Goal: Transaction & Acquisition: Purchase product/service

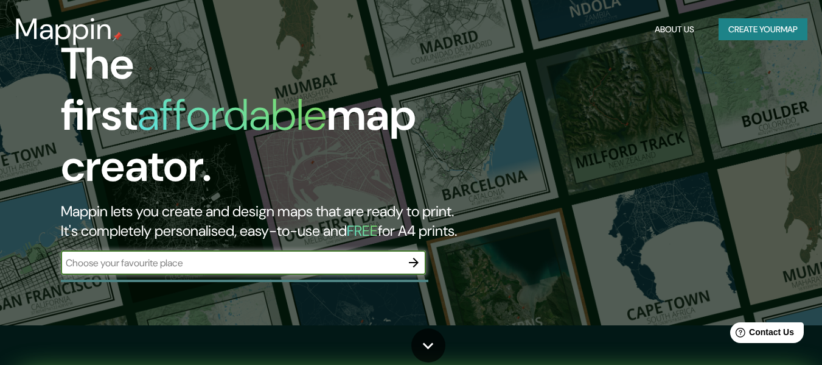
scroll to position [61, 0]
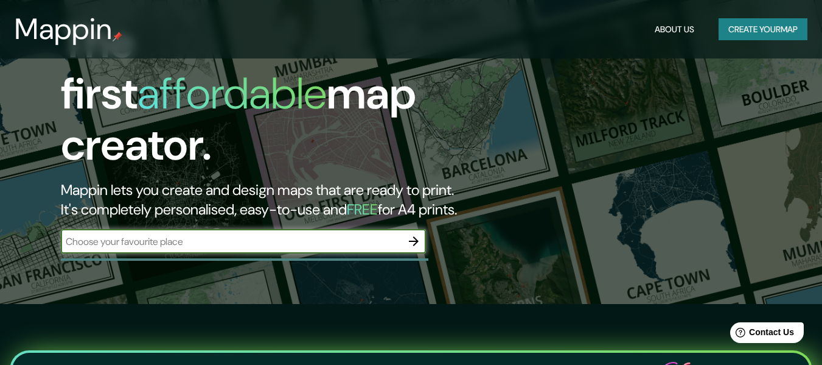
click at [212, 234] on input "text" at bounding box center [231, 241] width 341 height 14
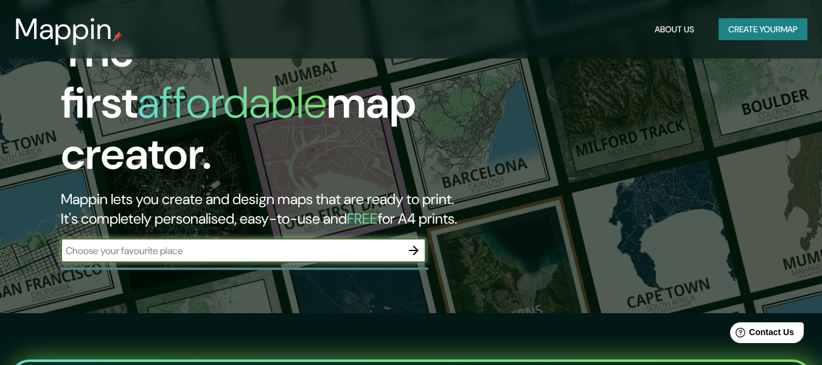
scroll to position [0, 0]
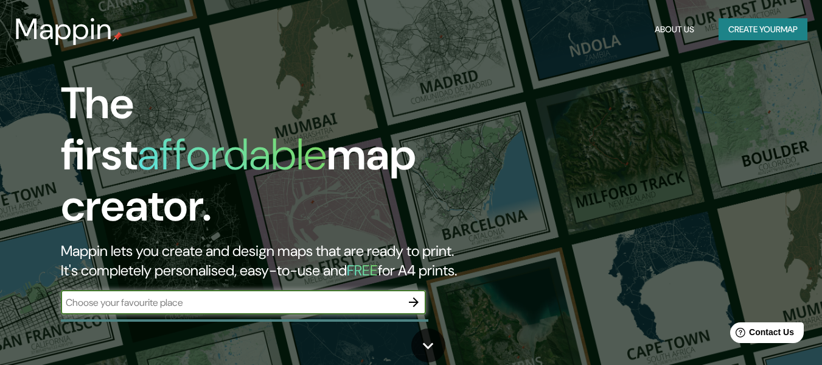
click at [112, 295] on input "text" at bounding box center [231, 302] width 341 height 14
type input "Santiago de Chile"
click at [416, 297] on icon "button" at bounding box center [414, 302] width 10 height 10
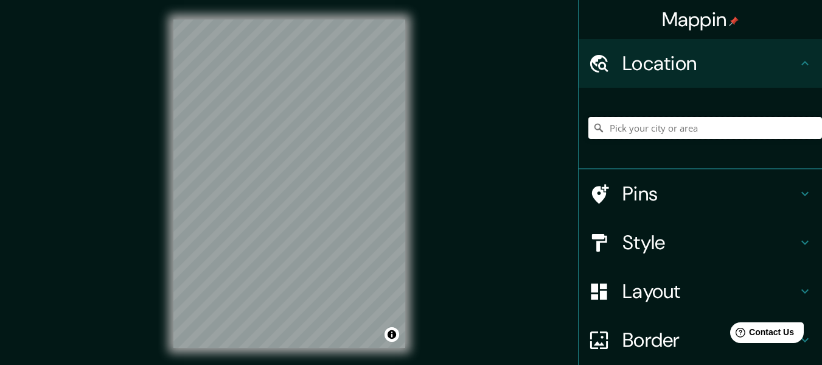
click at [628, 126] on input "Pick your city or area" at bounding box center [706, 128] width 234 height 22
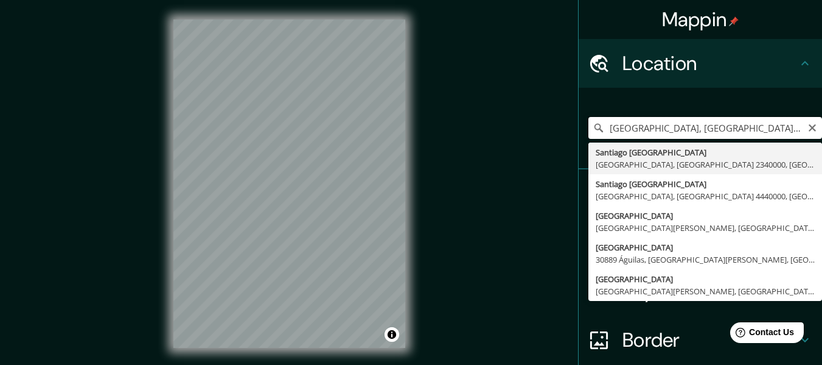
click at [658, 125] on input "Santiago, Departamento de Cusco, Perú" at bounding box center [706, 128] width 234 height 22
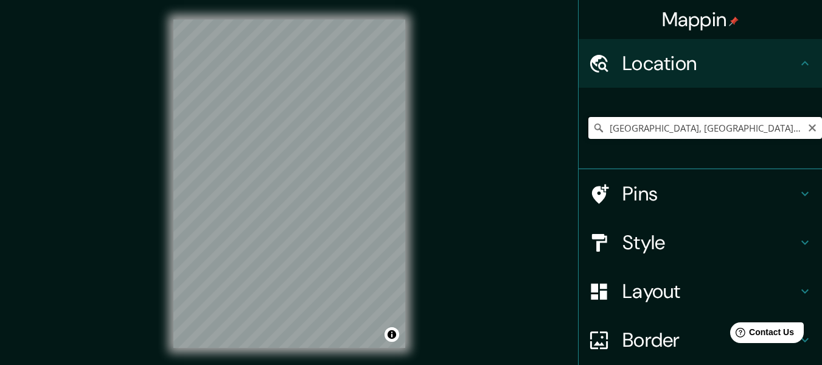
click at [682, 128] on input "Santiago De Chile, Valparaíso, Región de Valparaíso 2340000, Chile" at bounding box center [706, 128] width 234 height 22
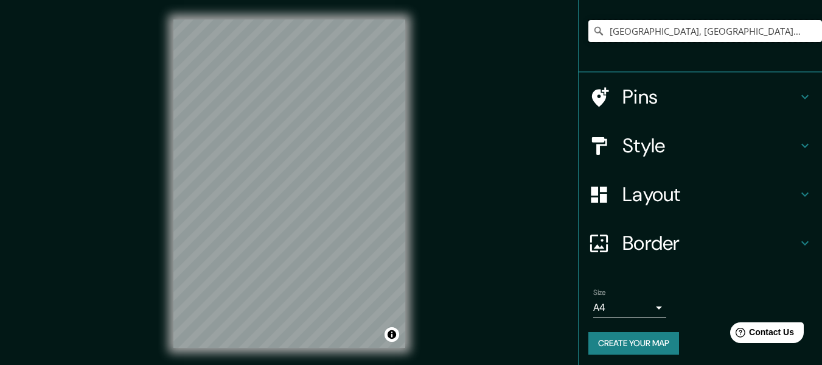
scroll to position [101, 0]
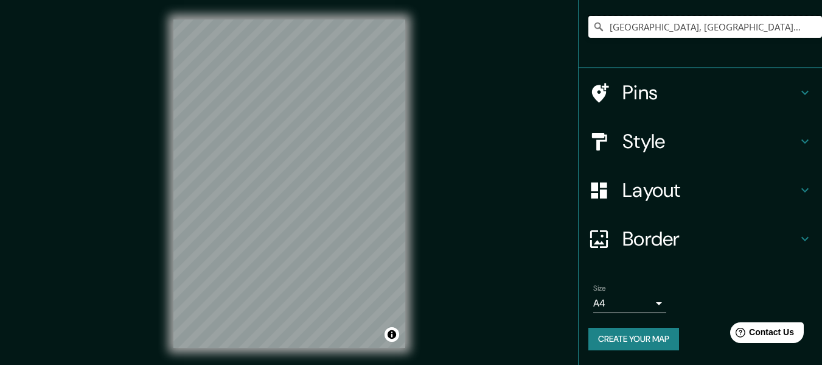
type input "Santiago, Región Metropolitana de Santiago, Chile"
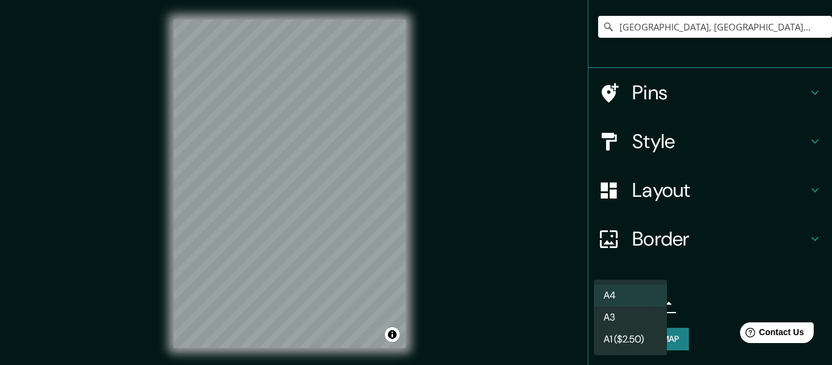
click at [651, 302] on body "Mappin Location Santiago, Región Metropolitana de Santiago, Chile Santiago Regi…" at bounding box center [416, 182] width 832 height 365
click at [619, 314] on li "A3" at bounding box center [630, 317] width 73 height 22
type input "a4"
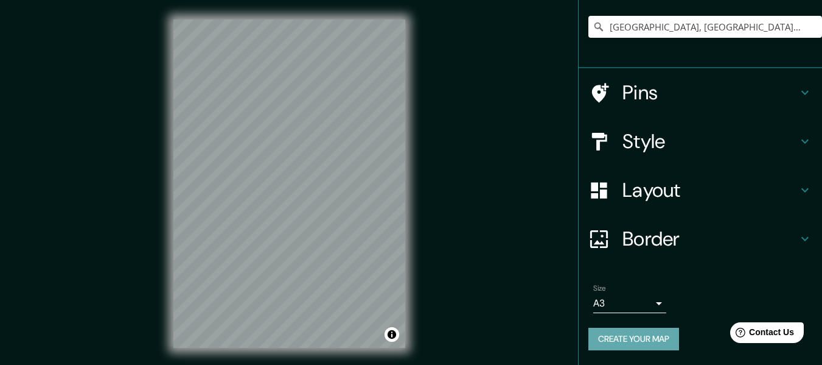
click at [632, 335] on button "Create your map" at bounding box center [634, 339] width 91 height 23
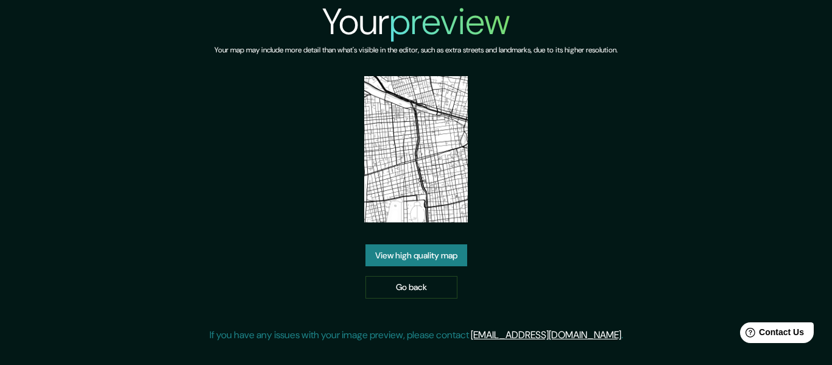
click at [428, 138] on img at bounding box center [415, 149] width 103 height 146
click at [411, 286] on link "Go back" at bounding box center [411, 287] width 92 height 23
click at [418, 254] on link "View high quality map" at bounding box center [416, 255] width 102 height 23
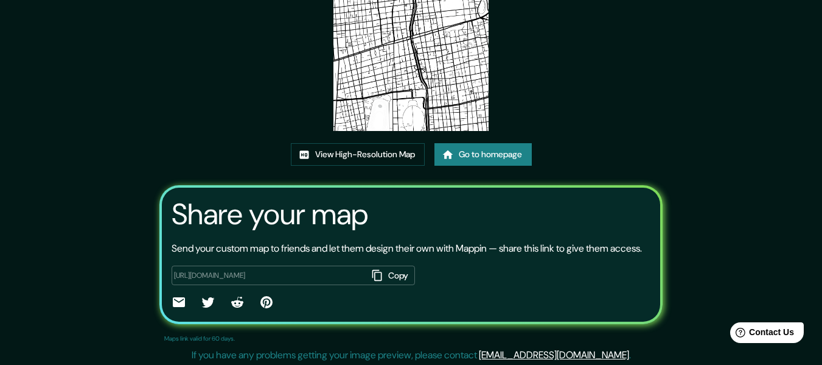
scroll to position [158, 0]
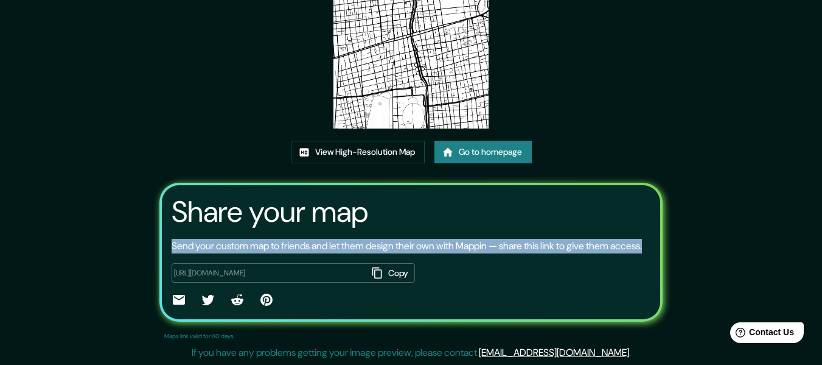
drag, startPoint x: 169, startPoint y: 231, endPoint x: 210, endPoint y: 245, distance: 43.5
click at [210, 245] on p "Send your custom map to friends and let them design their own with Mappin — sha…" at bounding box center [407, 246] width 471 height 15
copy p "Send your custom map to friends and let them design their own with Mappin — sha…"
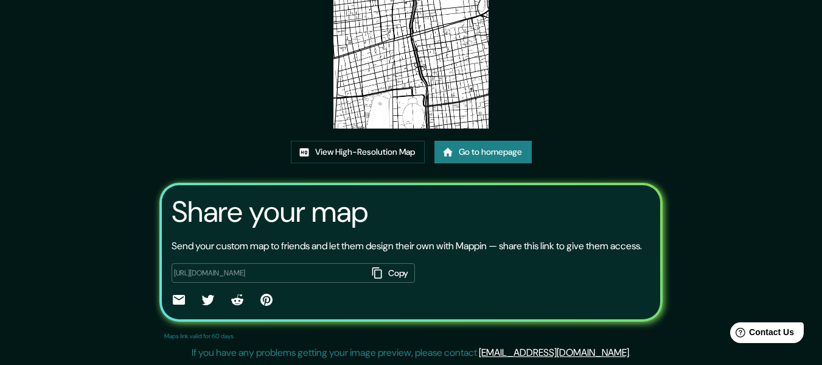
click at [535, 260] on div "https://app.mappin.pro/map/481c0076d70d90cbfd7f856af02e97262f4aedc4?utm_source=…" at bounding box center [412, 281] width 480 height 57
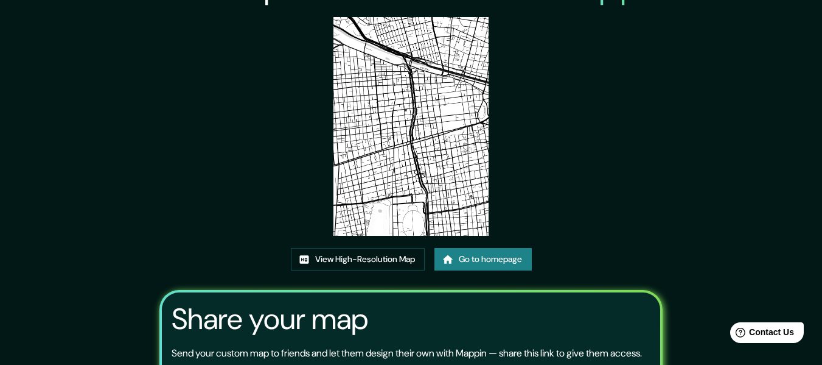
scroll to position [0, 0]
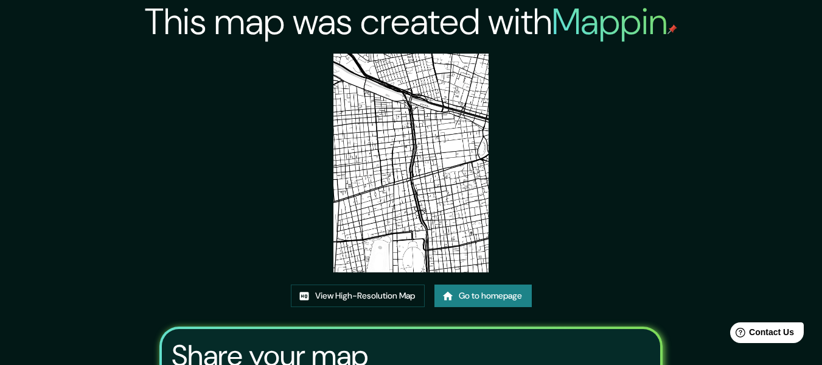
click at [438, 181] on img at bounding box center [411, 163] width 155 height 219
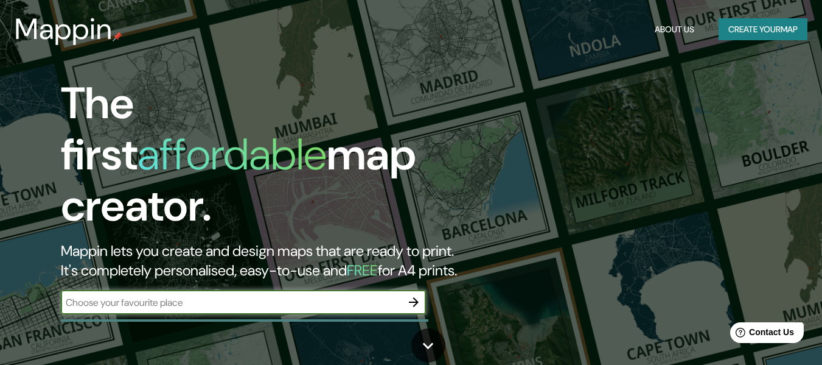
click at [749, 31] on button "Create your map" at bounding box center [763, 29] width 89 height 23
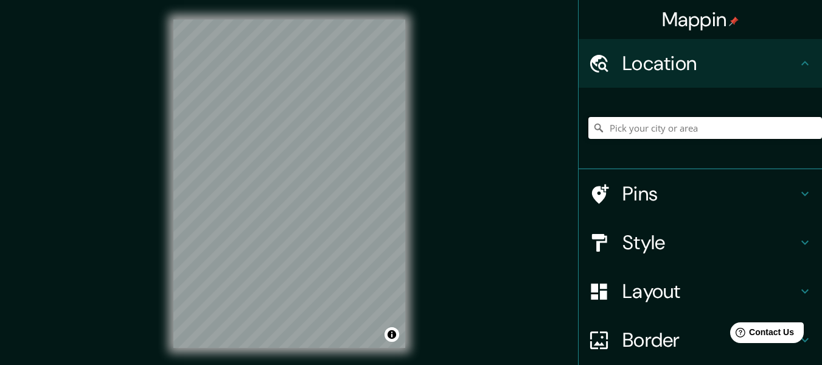
click at [620, 125] on input "Pick your city or area" at bounding box center [706, 128] width 234 height 22
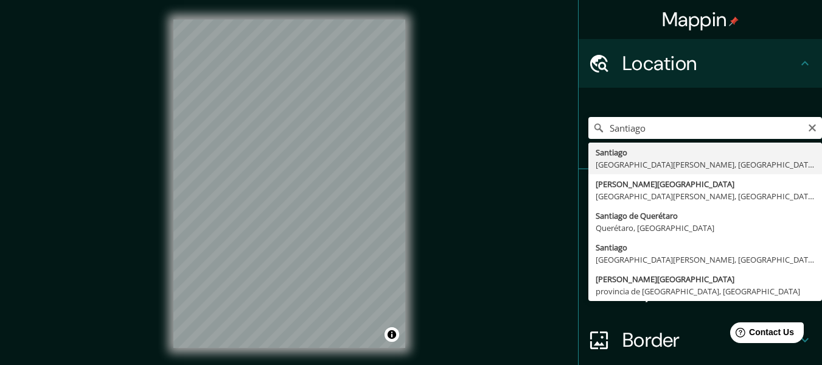
type input "Santiago, Región Metropolitana de Santiago, Chile"
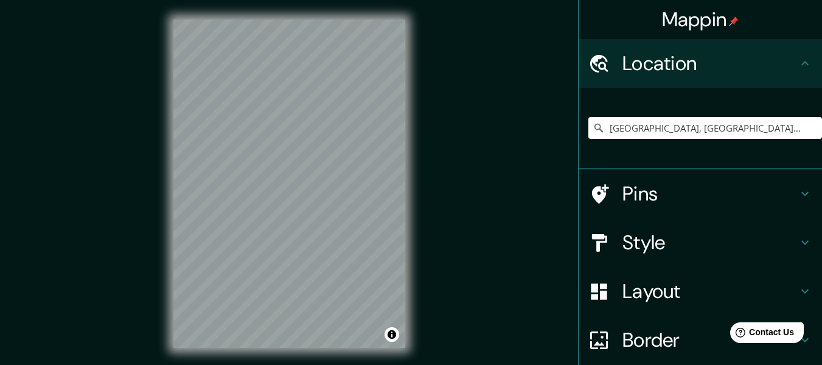
click at [798, 191] on icon at bounding box center [805, 193] width 15 height 15
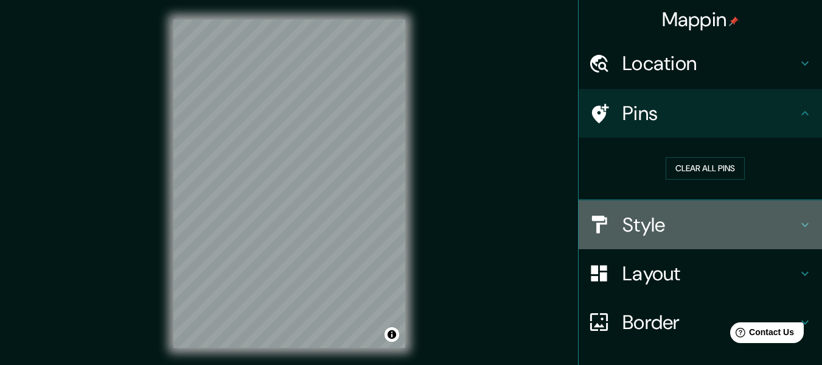
click at [799, 225] on icon at bounding box center [805, 224] width 15 height 15
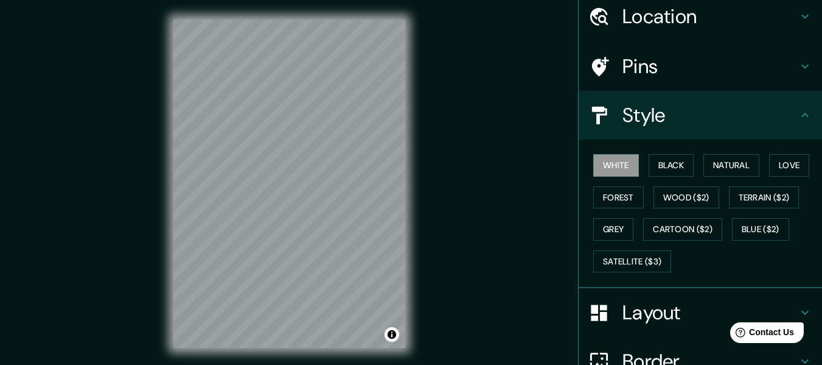
scroll to position [61, 0]
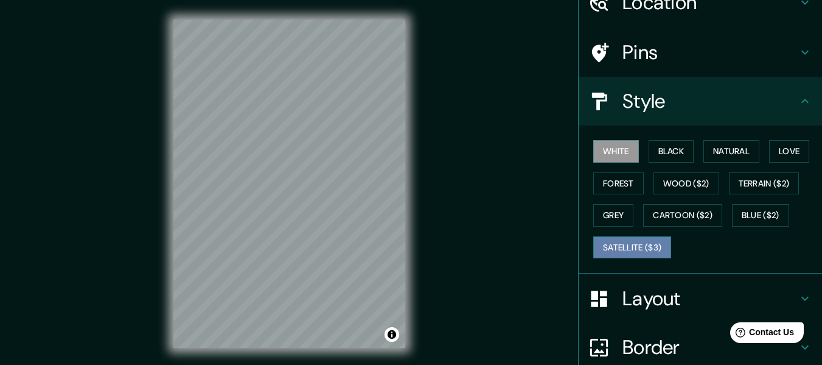
click at [626, 242] on button "Satellite ($3)" at bounding box center [633, 247] width 78 height 23
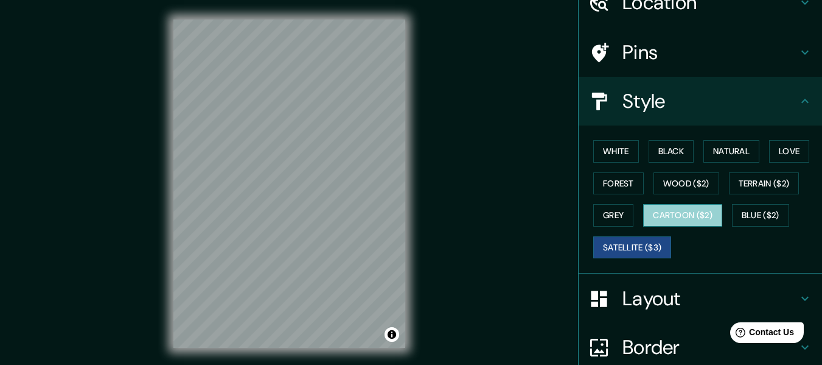
click at [674, 212] on button "Cartoon ($2)" at bounding box center [682, 215] width 79 height 23
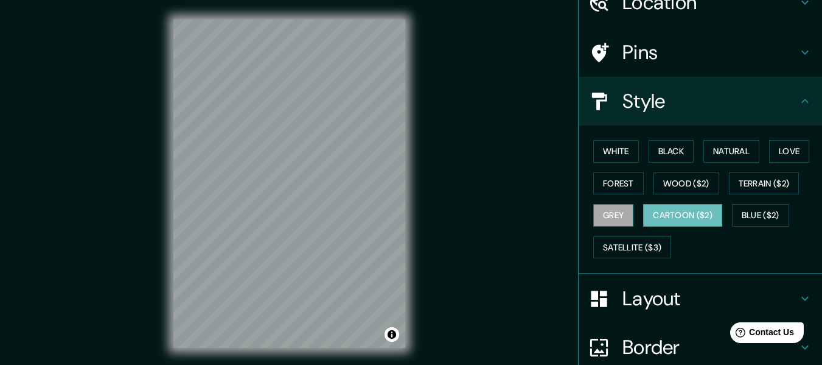
click at [609, 212] on button "Grey" at bounding box center [614, 215] width 40 height 23
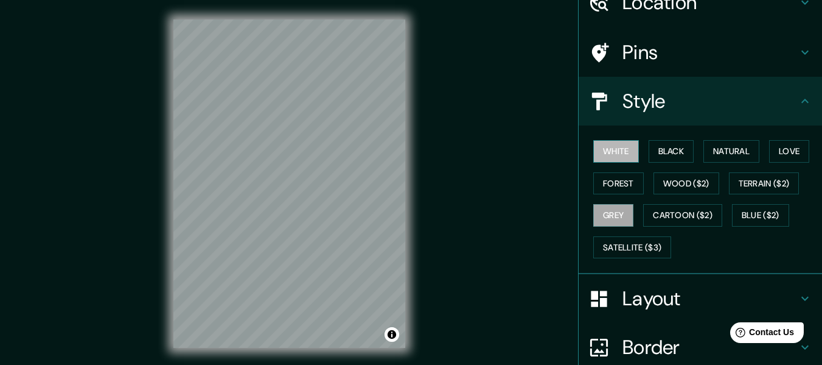
click at [609, 150] on button "White" at bounding box center [617, 151] width 46 height 23
click at [660, 150] on button "Black" at bounding box center [672, 151] width 46 height 23
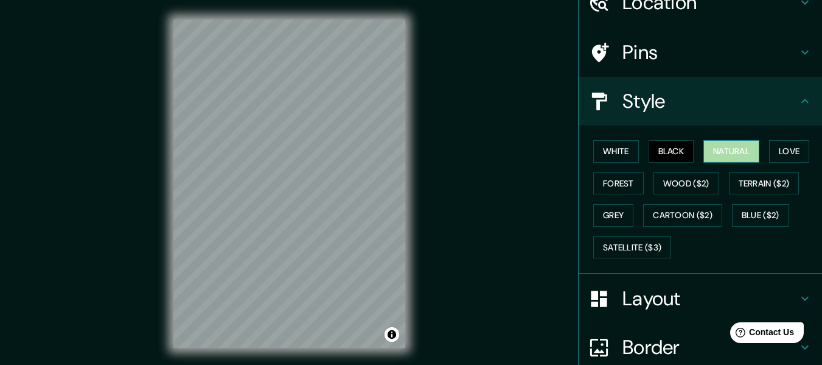
click at [722, 149] on button "Natural" at bounding box center [732, 151] width 56 height 23
click at [776, 149] on button "Love" at bounding box center [789, 151] width 40 height 23
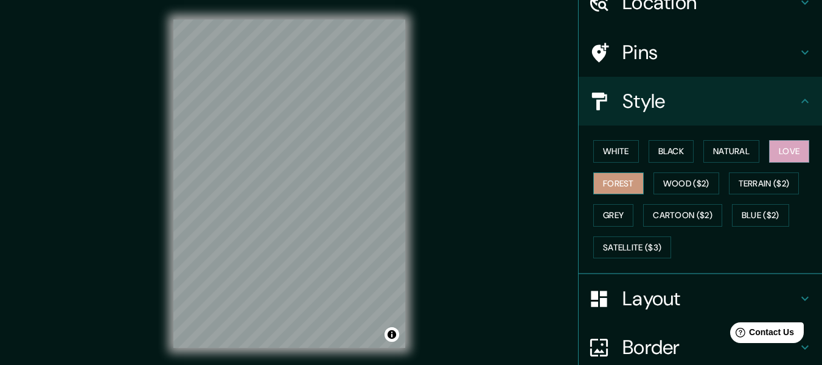
click at [618, 181] on button "Forest" at bounding box center [619, 183] width 51 height 23
click at [668, 177] on button "Wood ($2)" at bounding box center [687, 183] width 66 height 23
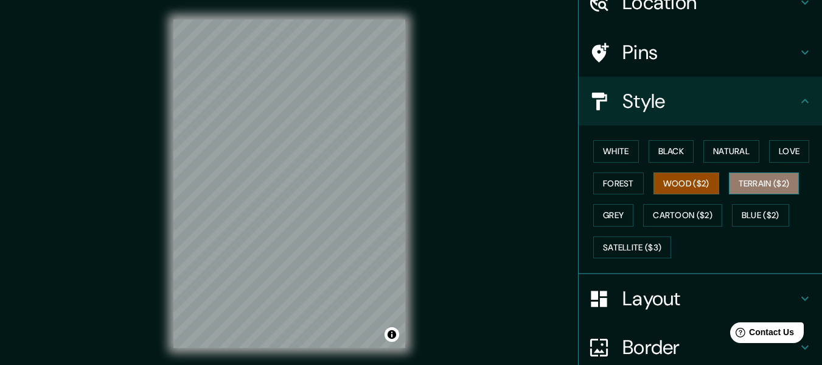
click at [748, 182] on button "Terrain ($2)" at bounding box center [764, 183] width 71 height 23
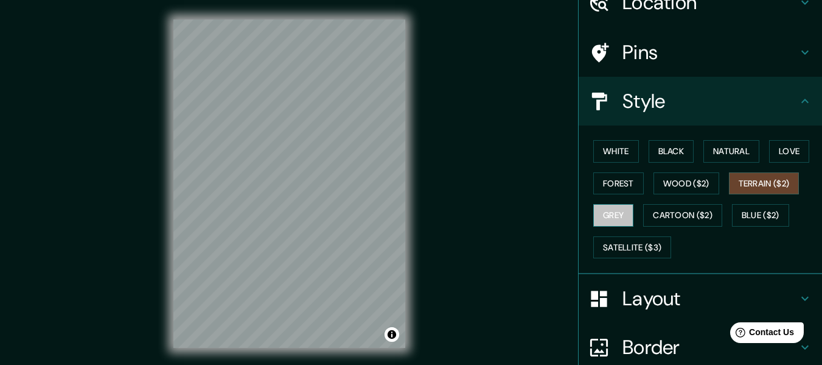
click at [613, 214] on button "Grey" at bounding box center [614, 215] width 40 height 23
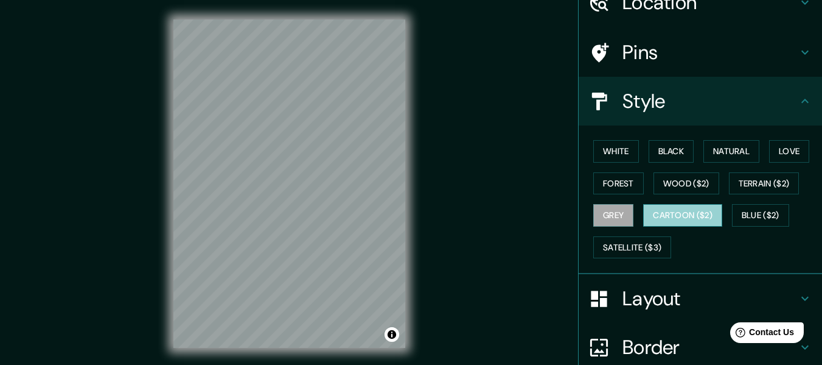
click at [681, 209] on button "Cartoon ($2)" at bounding box center [682, 215] width 79 height 23
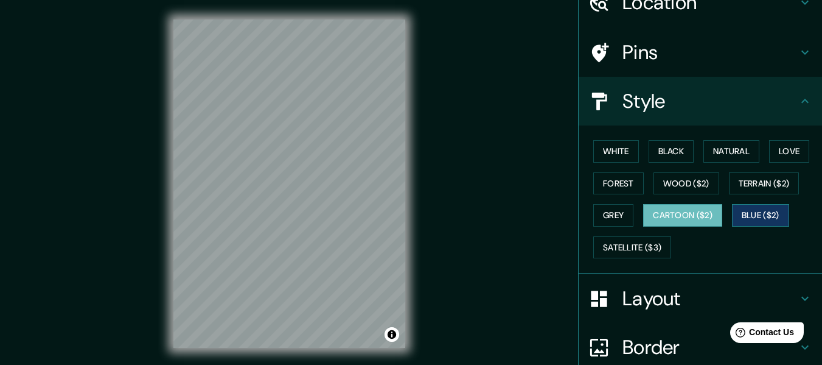
click at [749, 215] on button "Blue ($2)" at bounding box center [760, 215] width 57 height 23
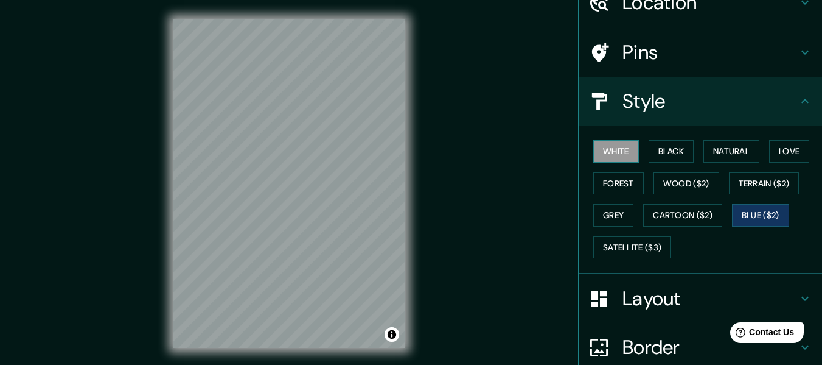
click at [608, 148] on button "White" at bounding box center [617, 151] width 46 height 23
click at [661, 147] on button "Black" at bounding box center [672, 151] width 46 height 23
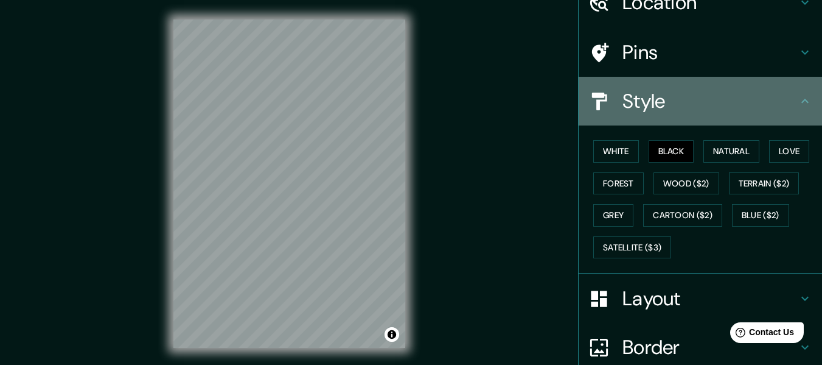
click at [802, 102] on icon at bounding box center [805, 101] width 7 height 4
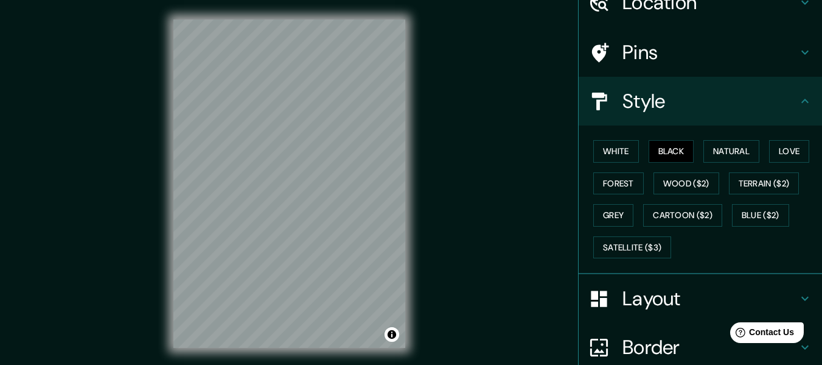
click at [798, 101] on icon at bounding box center [805, 101] width 15 height 15
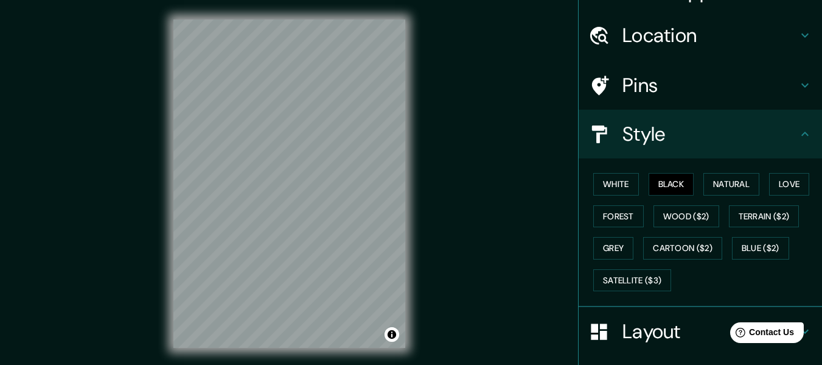
scroll to position [0, 0]
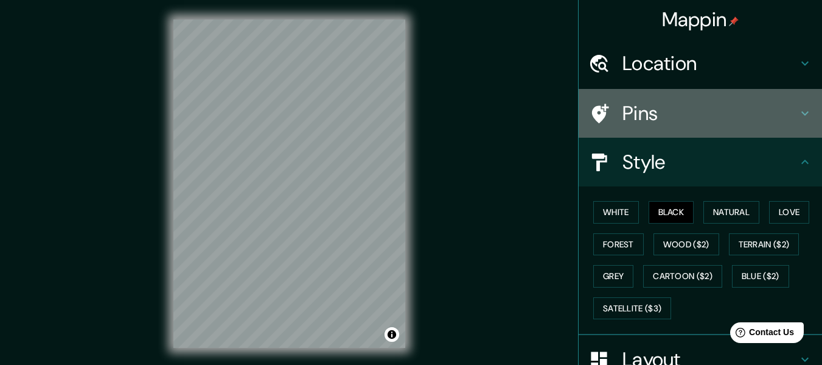
click at [783, 116] on h4 "Pins" at bounding box center [710, 113] width 175 height 24
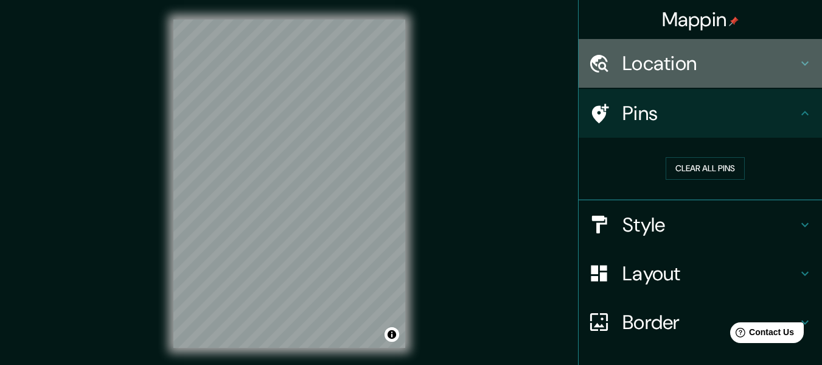
click at [754, 63] on h4 "Location" at bounding box center [710, 63] width 175 height 24
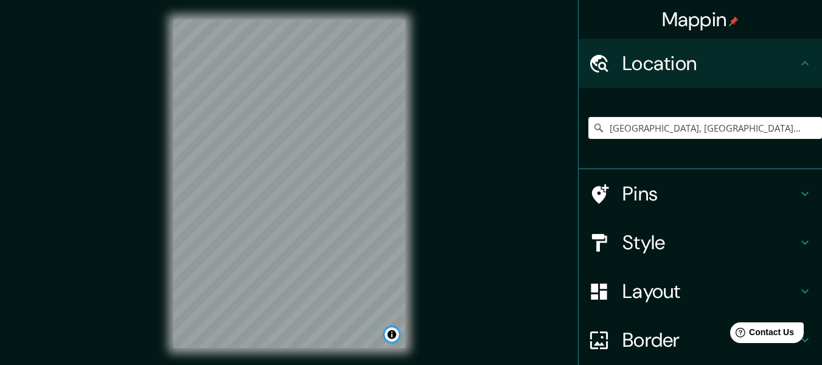
click at [393, 334] on button "Toggle attribution" at bounding box center [392, 334] width 15 height 15
click at [392, 334] on button "Toggle attribution" at bounding box center [392, 334] width 15 height 15
click at [798, 189] on icon at bounding box center [805, 193] width 15 height 15
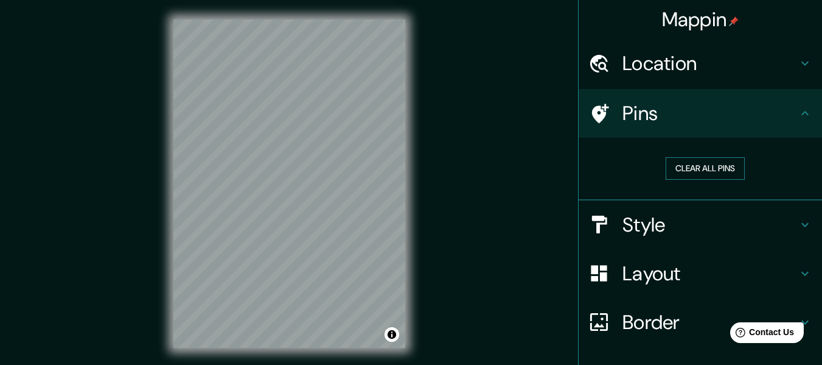
click at [687, 165] on button "Clear all pins" at bounding box center [705, 168] width 79 height 23
click at [798, 113] on icon at bounding box center [805, 113] width 15 height 15
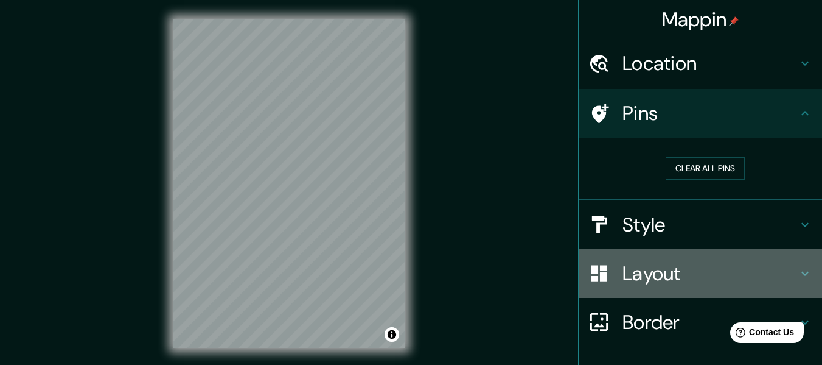
click at [798, 272] on icon at bounding box center [805, 273] width 15 height 15
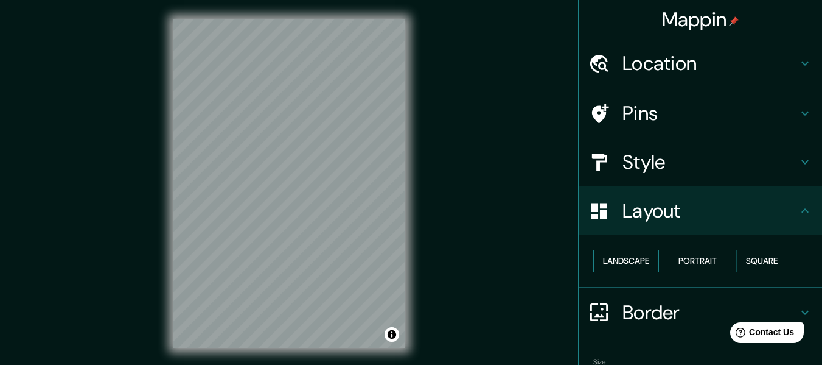
click at [627, 261] on button "Landscape" at bounding box center [627, 261] width 66 height 23
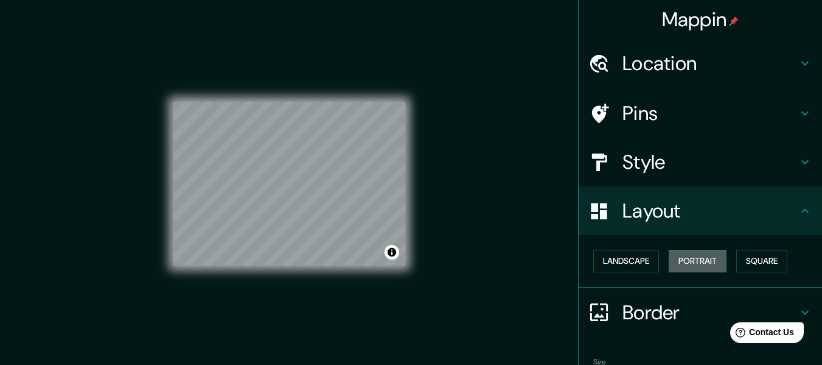
click at [687, 257] on button "Portrait" at bounding box center [698, 261] width 58 height 23
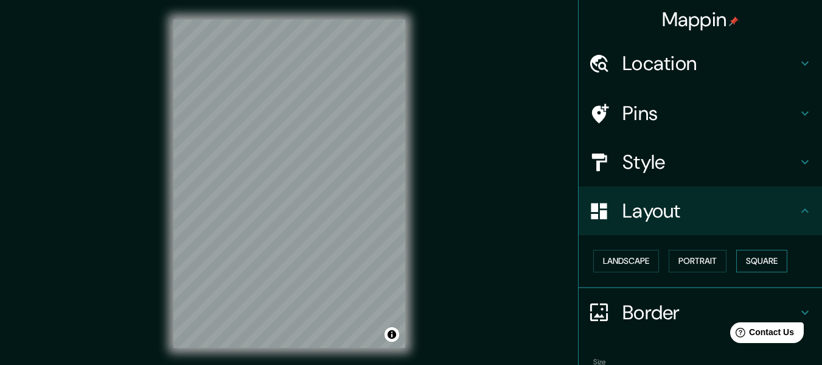
click at [760, 258] on button "Square" at bounding box center [762, 261] width 51 height 23
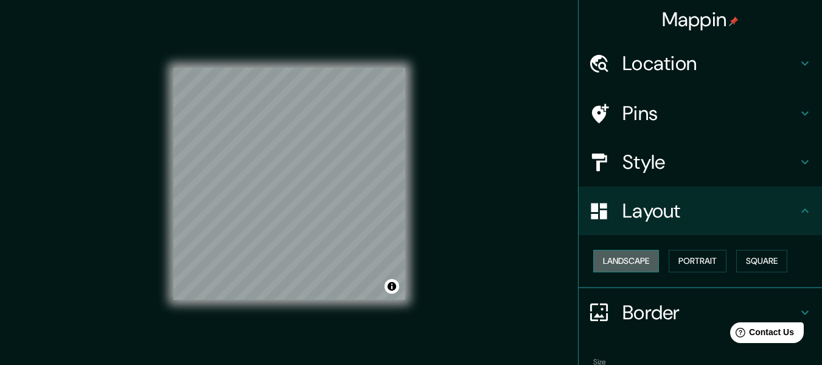
click at [604, 257] on button "Landscape" at bounding box center [627, 261] width 66 height 23
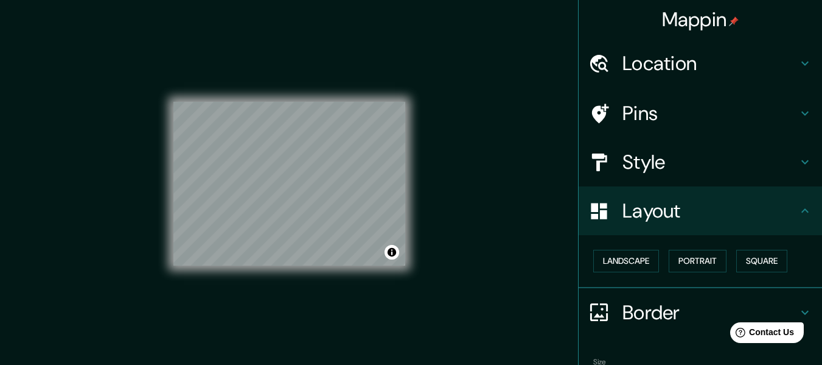
scroll to position [61, 0]
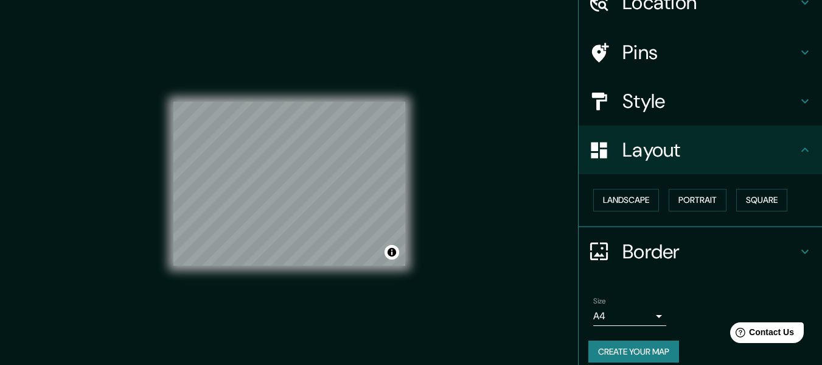
click at [798, 248] on icon at bounding box center [805, 251] width 15 height 15
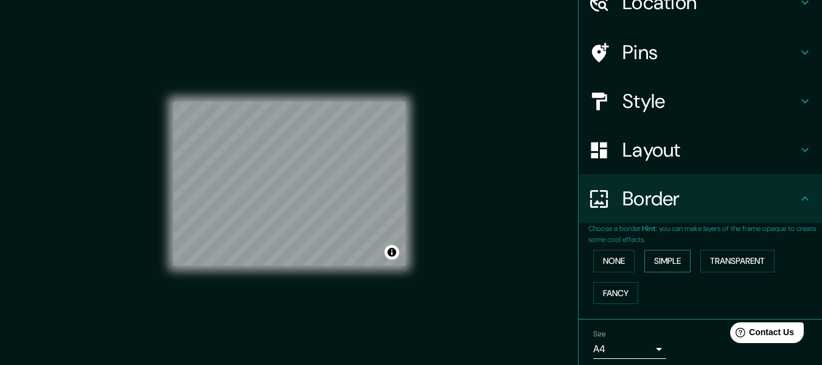
scroll to position [107, 0]
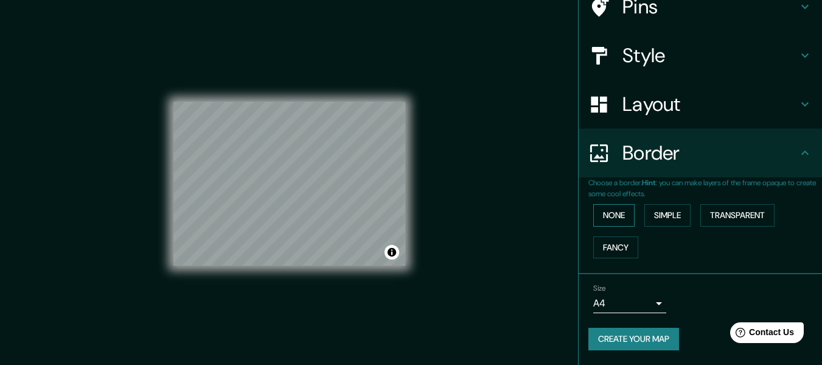
click at [605, 214] on button "None" at bounding box center [614, 215] width 41 height 23
click at [659, 217] on button "Simple" at bounding box center [668, 215] width 46 height 23
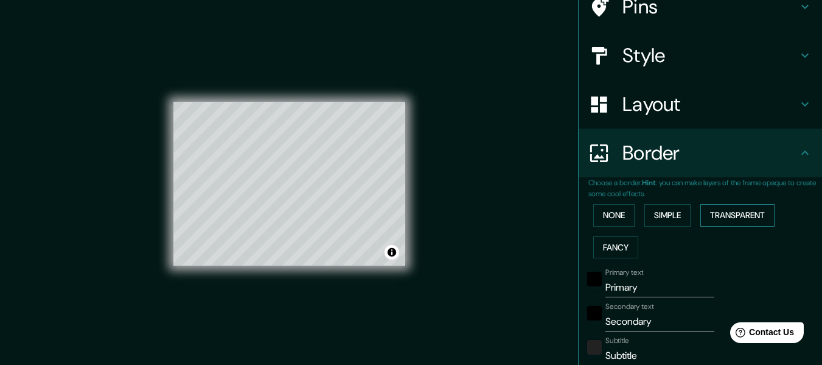
click at [723, 215] on button "Transparent" at bounding box center [738, 215] width 74 height 23
click at [605, 248] on button "Fancy" at bounding box center [616, 247] width 45 height 23
click at [615, 291] on input "Primary" at bounding box center [660, 287] width 109 height 19
click at [648, 286] on input "Primary" at bounding box center [660, 287] width 109 height 19
type input "Primar"
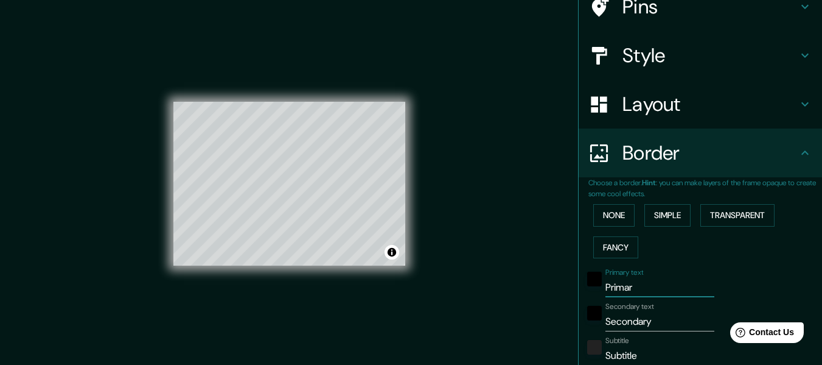
type input "152"
type input "30"
type input "15"
type input "Prima"
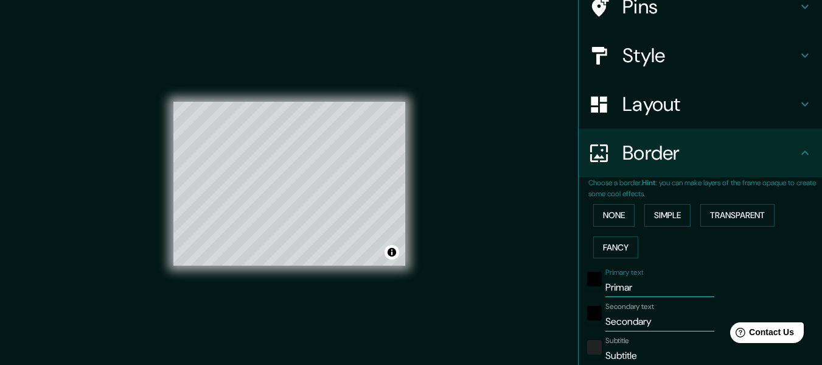
type input "152"
type input "30"
type input "15"
type input "P"
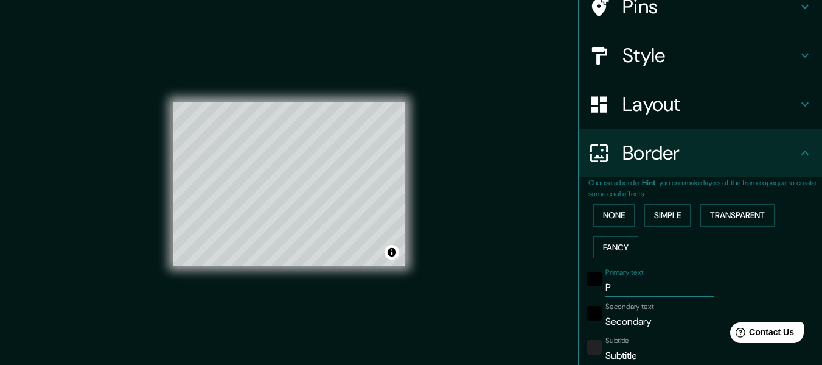
type input "152"
type input "30"
type input "15"
type input "152"
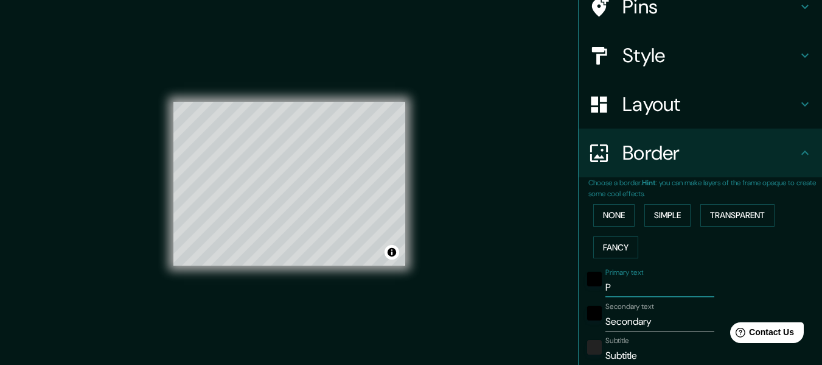
type input "30"
type input "15"
type input "S"
type input "152"
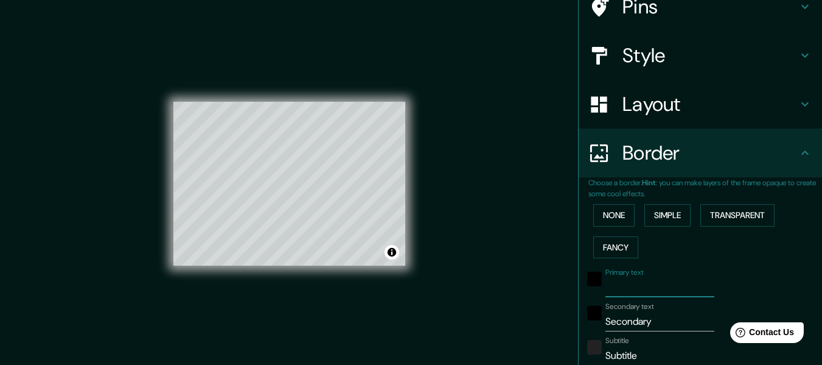
type input "30"
type input "15"
type input "Sa"
type input "152"
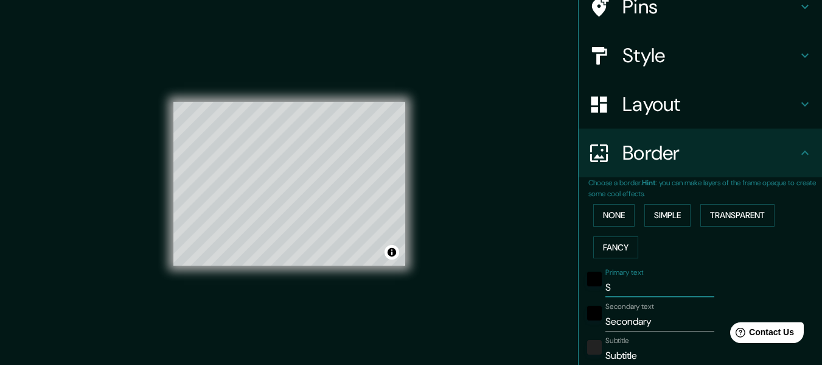
type input "30"
type input "15"
type input "San"
type input "152"
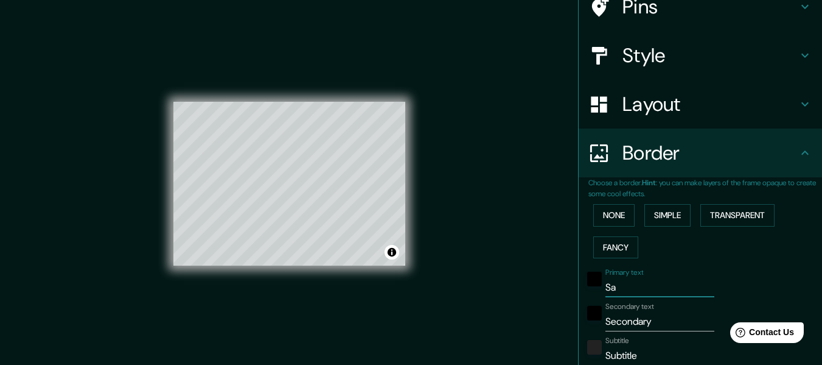
type input "30"
type input "15"
type input "Sant"
type input "152"
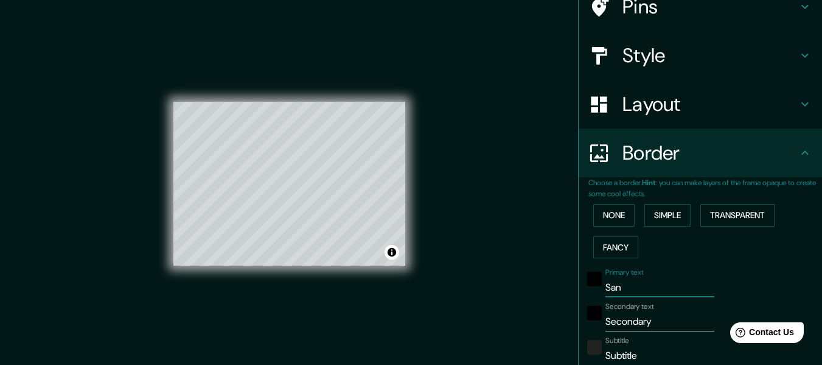
type input "30"
type input "15"
type input "Santi"
type input "152"
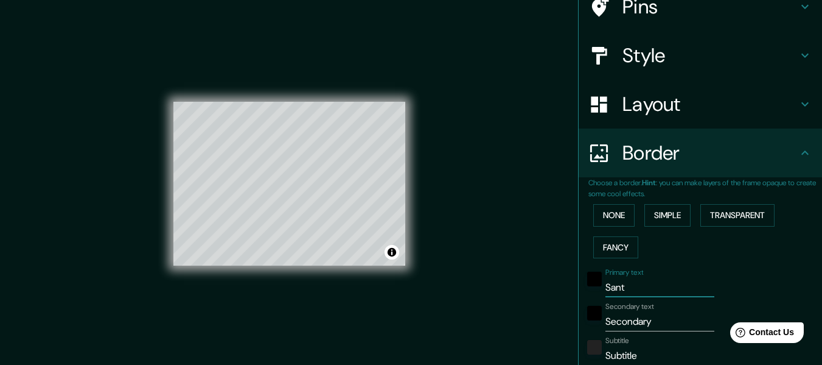
type input "30"
type input "15"
type input "Santia"
type input "152"
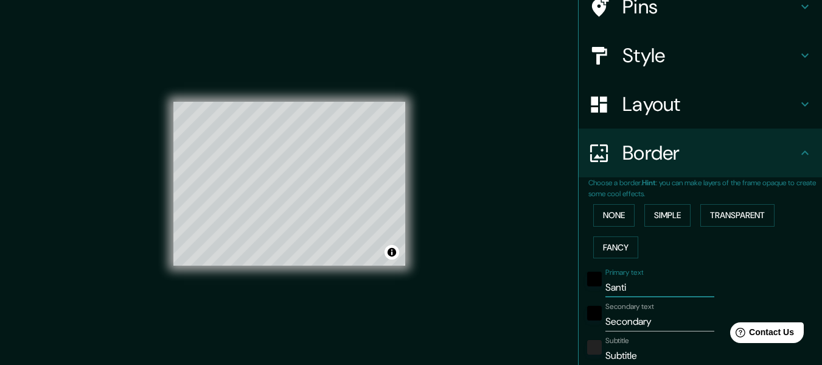
type input "30"
type input "15"
type input "Santiag"
type input "152"
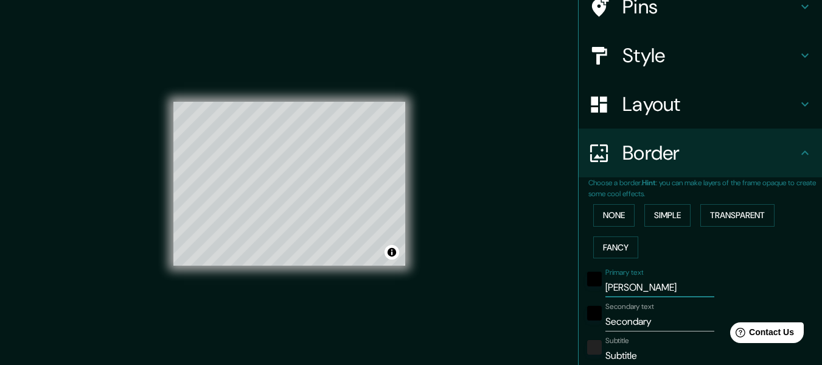
type input "30"
type input "15"
type input "Santiago"
type input "152"
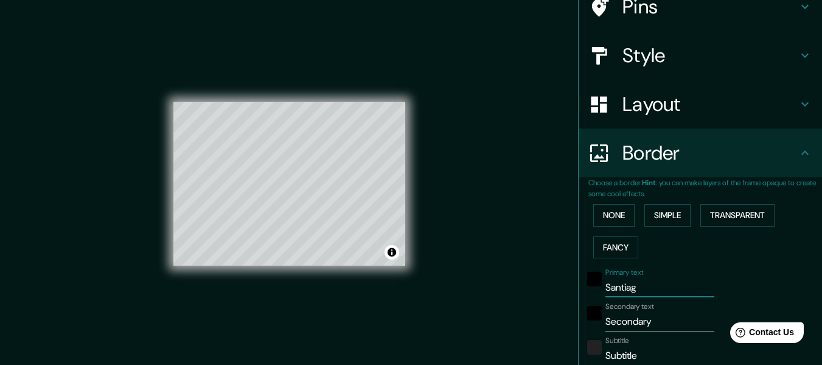
type input "30"
type input "15"
type input "Santiago"
click at [648, 320] on input "Secondary" at bounding box center [660, 321] width 109 height 19
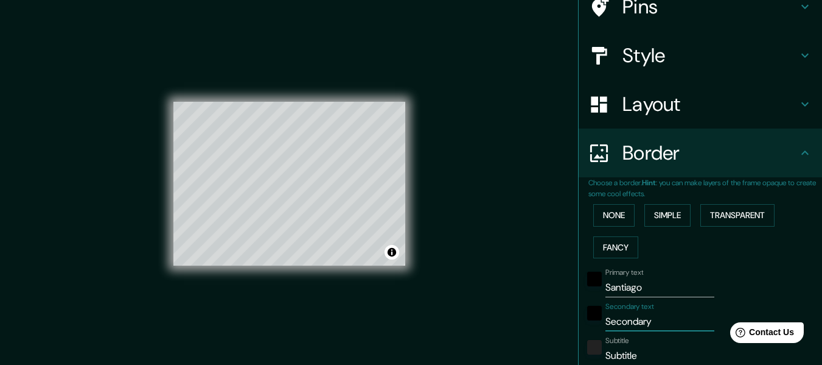
type input "Secondar"
type input "152"
type input "30"
type input "15"
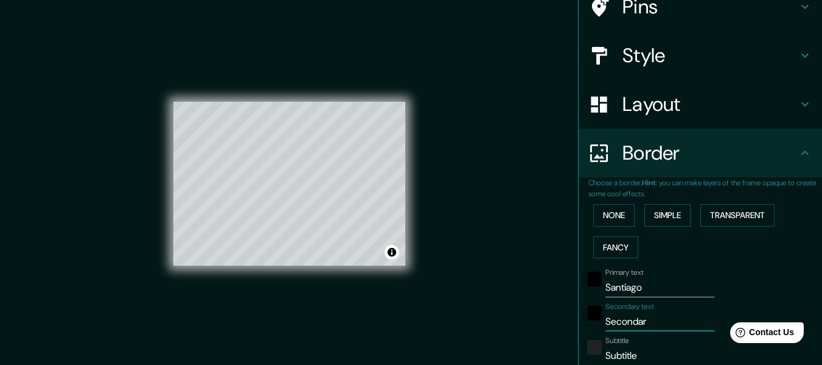
type input "Seconda"
type input "152"
type input "30"
type input "15"
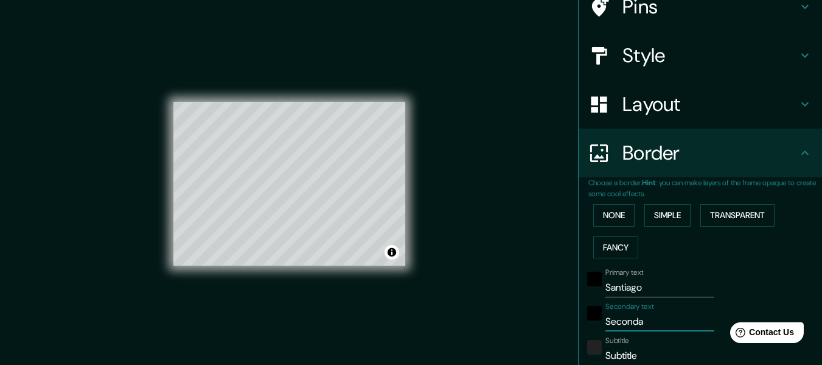
type input "Second"
type input "152"
type input "30"
type input "15"
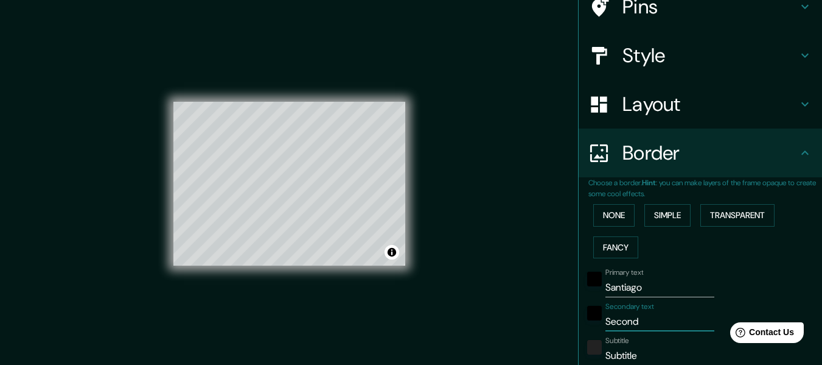
type input "Secon"
type input "152"
type input "30"
type input "15"
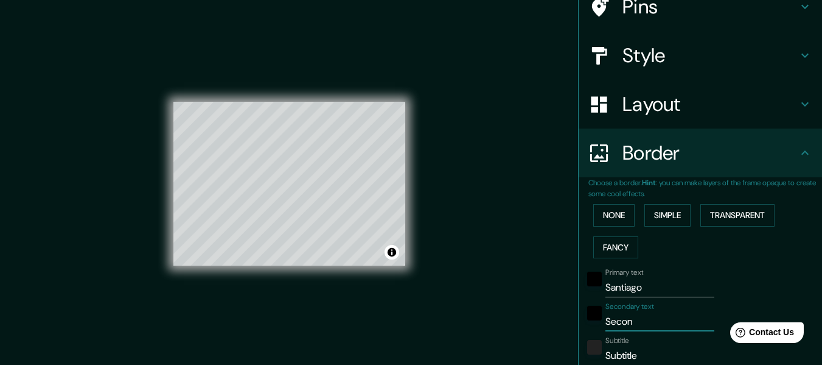
type input "Seco"
type input "152"
type input "30"
type input "15"
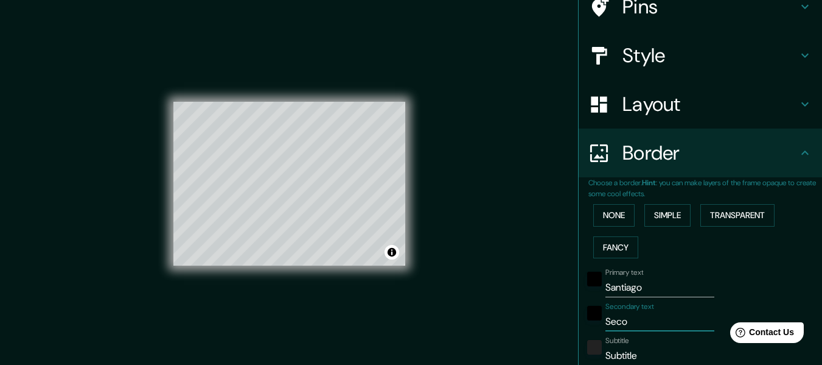
type input "Sec"
type input "152"
type input "30"
type input "15"
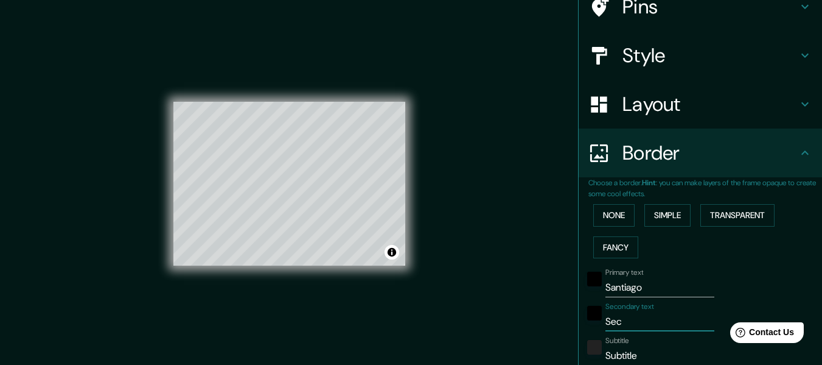
type input "Se"
type input "152"
type input "30"
type input "15"
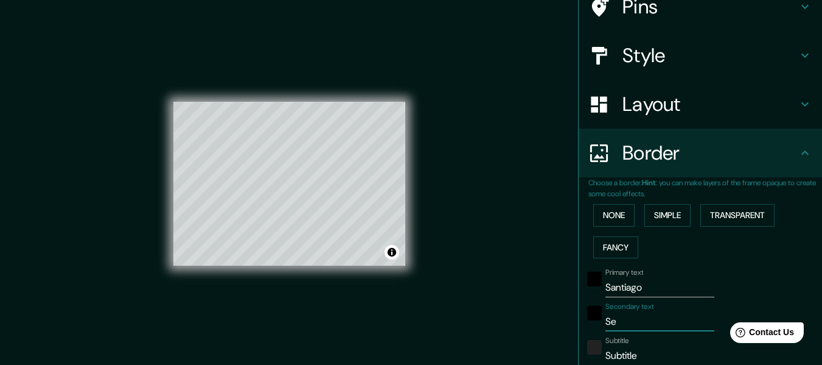
type input "S"
type input "152"
type input "30"
type input "15"
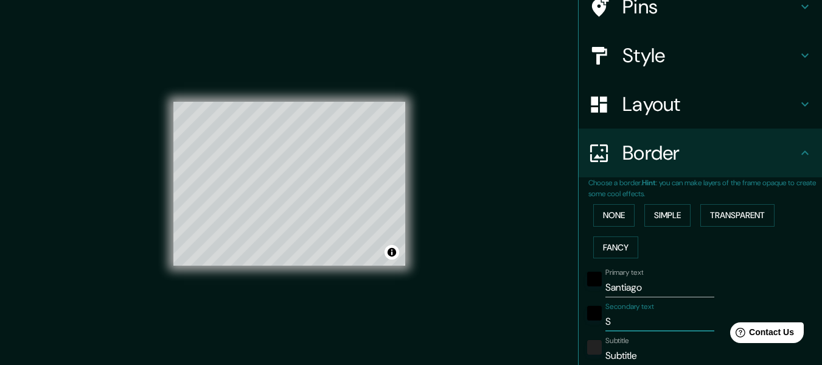
type input "152"
type input "30"
type input "15"
type input "r"
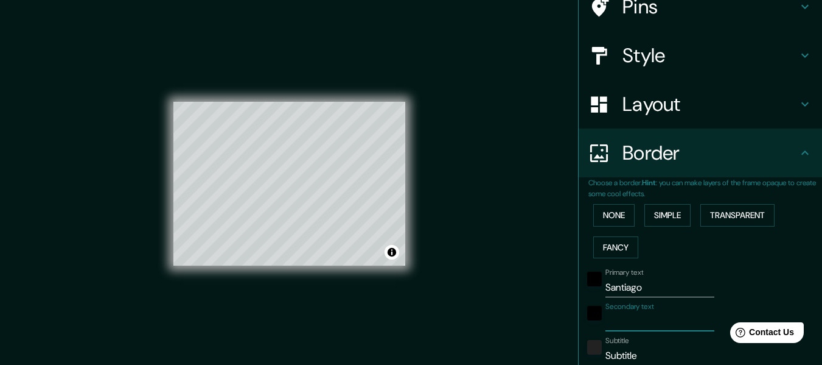
type input "152"
type input "30"
type input "15"
type input "re"
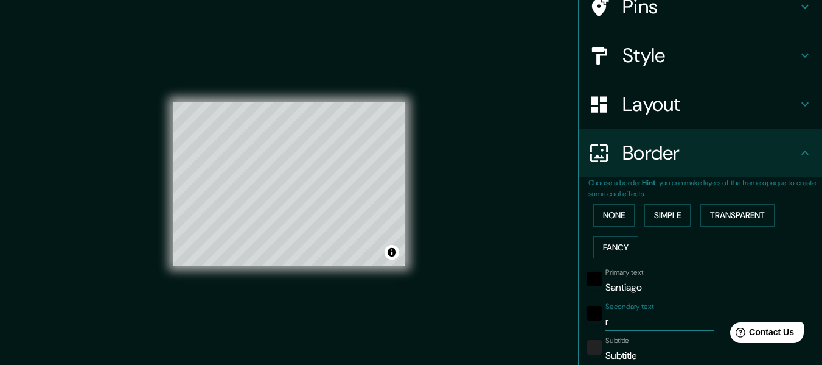
type input "152"
type input "30"
type input "15"
type input "reg"
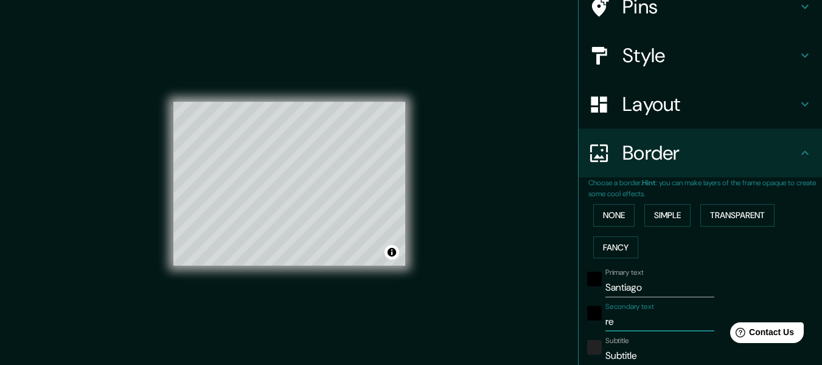
type input "152"
type input "30"
type input "15"
type input "regi"
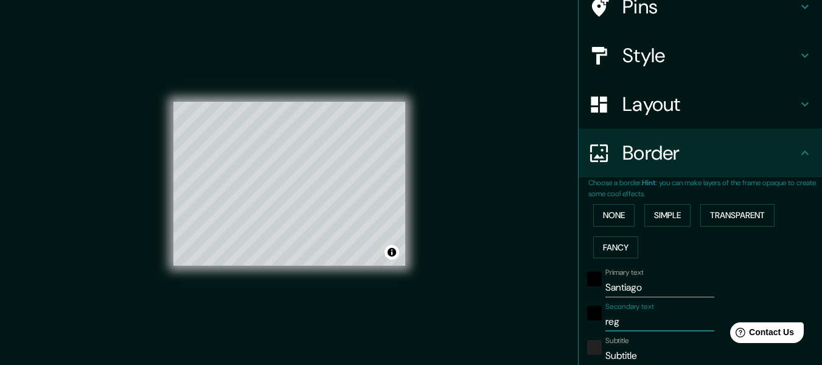
type input "152"
type input "30"
type input "15"
type input "regio"
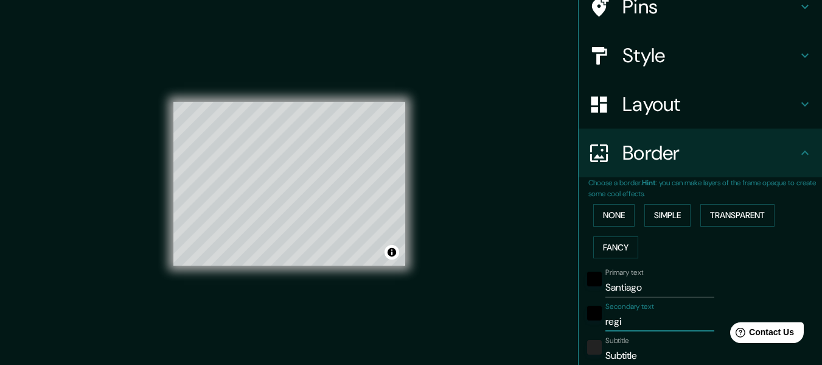
type input "152"
type input "30"
type input "15"
type input "region"
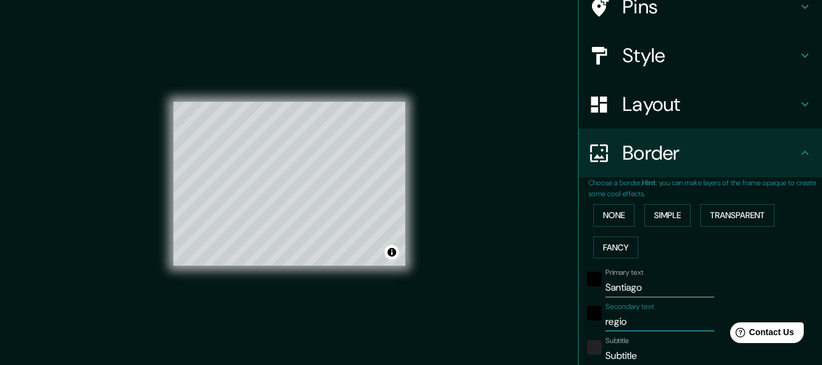
type input "152"
type input "30"
type input "15"
type input "region"
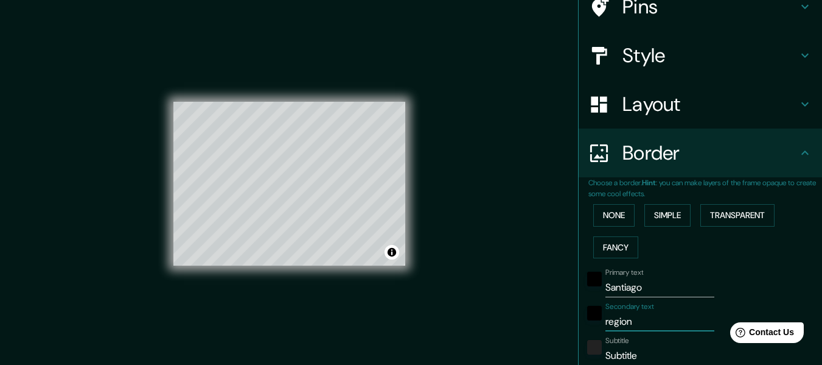
type input "152"
type input "30"
type input "15"
type input "region m"
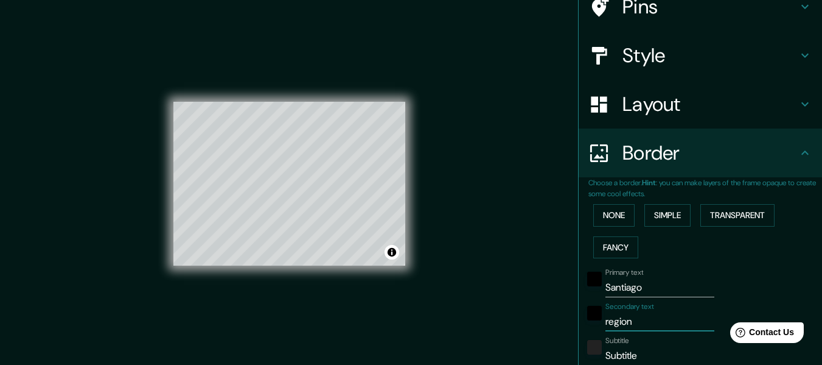
type input "152"
type input "30"
type input "15"
type input "region me"
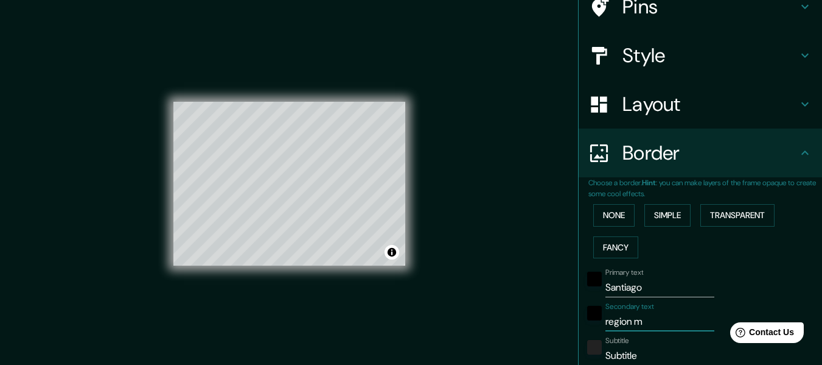
type input "152"
type input "30"
type input "15"
type input "region met"
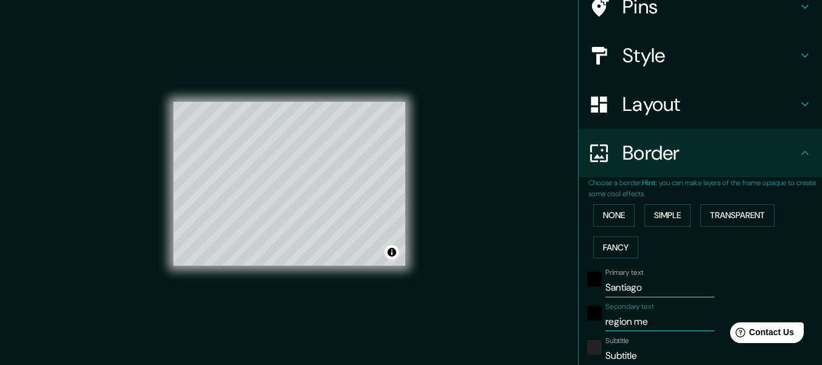
type input "152"
type input "30"
type input "15"
type input "region metr"
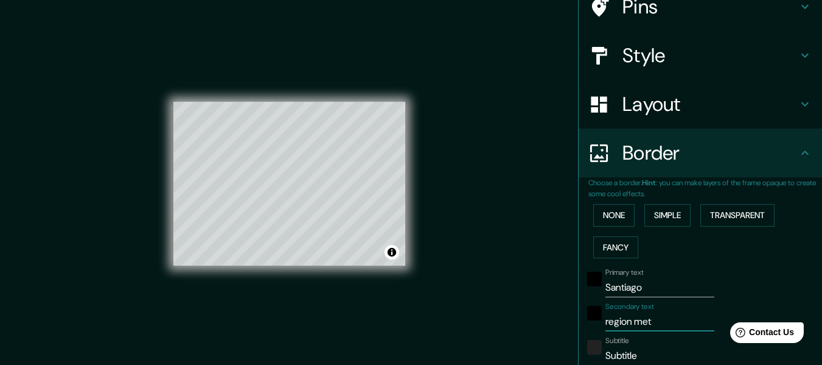
type input "152"
type input "30"
type input "15"
type input "region metro"
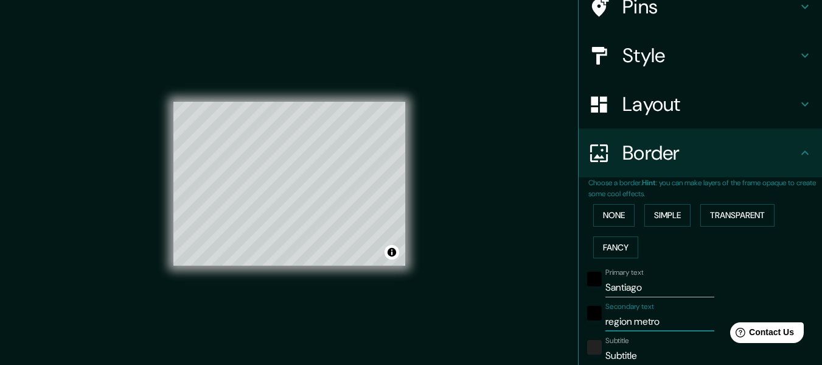
type input "152"
type input "30"
type input "15"
type input "region metrop"
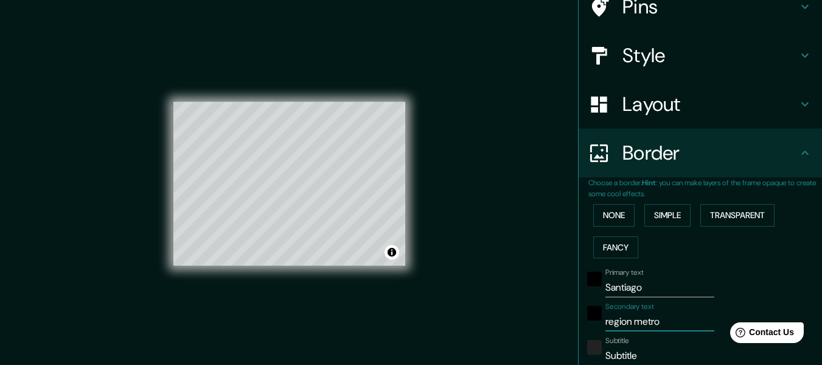
type input "152"
type input "30"
type input "15"
type input "region metropl"
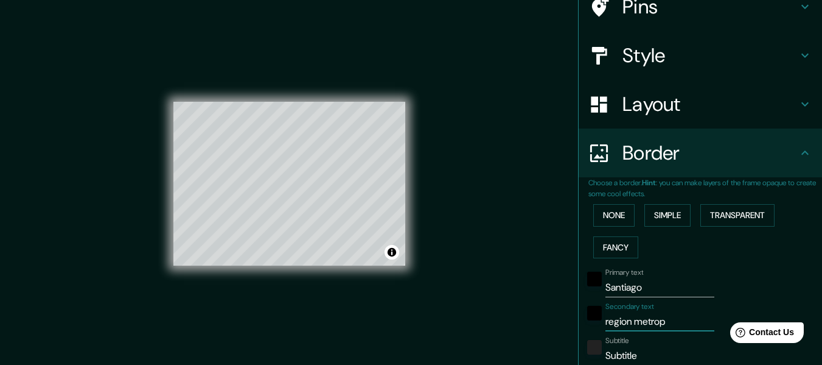
type input "152"
type input "30"
type input "15"
type input "region metroplo"
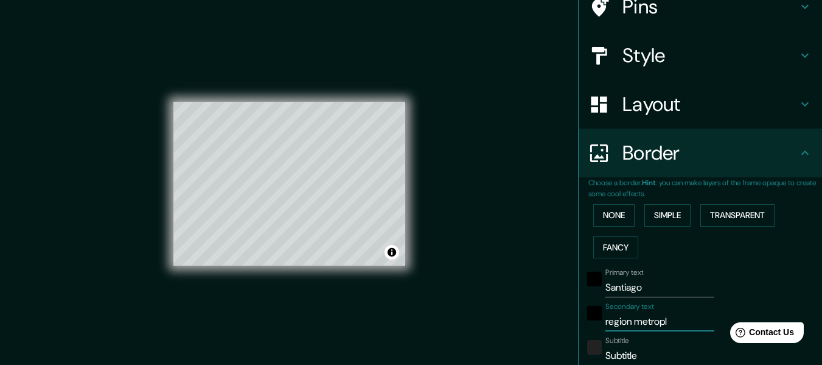
type input "152"
type input "30"
type input "15"
type input "region metropl"
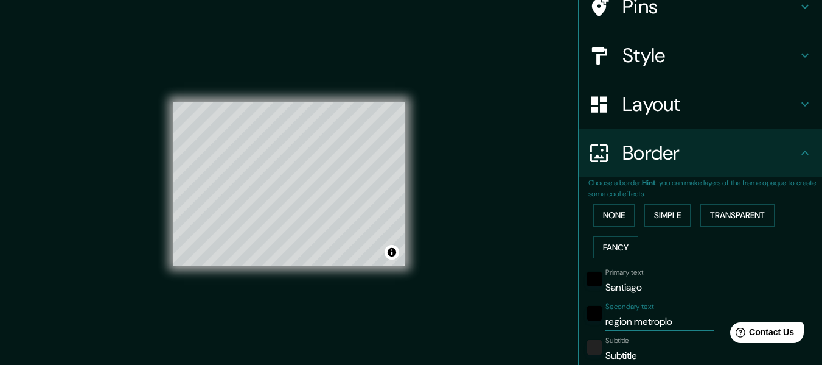
type input "152"
type input "30"
type input "15"
type input "region metropli"
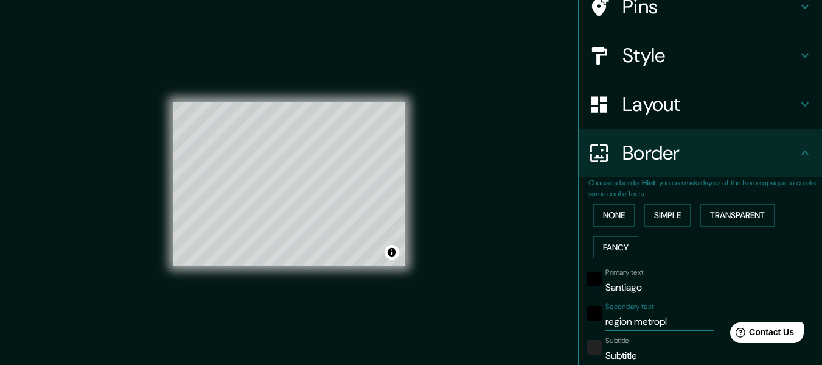
type input "152"
type input "30"
type input "15"
type input "region metroplit"
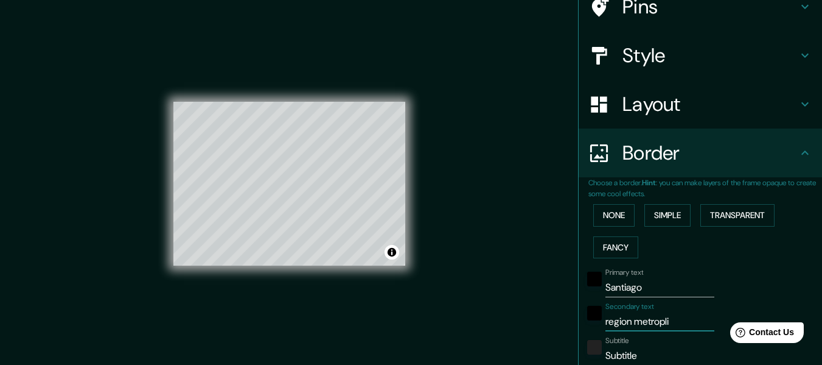
type input "152"
type input "30"
type input "15"
type input "region metroplita"
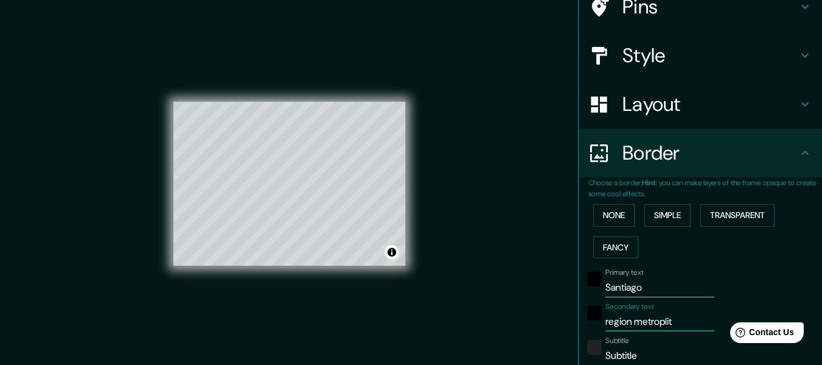
type input "152"
type input "30"
drag, startPoint x: 615, startPoint y: 320, endPoint x: 601, endPoint y: 318, distance: 14.2
click at [606, 318] on input "region metroplitana" at bounding box center [660, 321] width 109 height 19
click at [617, 323] on input "region metroplitana" at bounding box center [660, 321] width 109 height 19
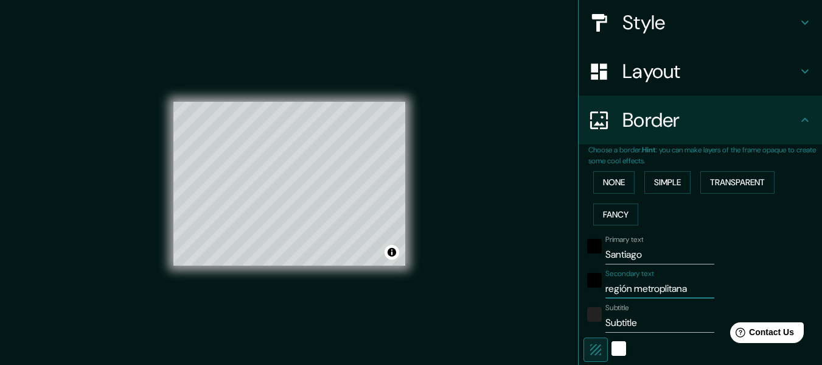
scroll to position [167, 0]
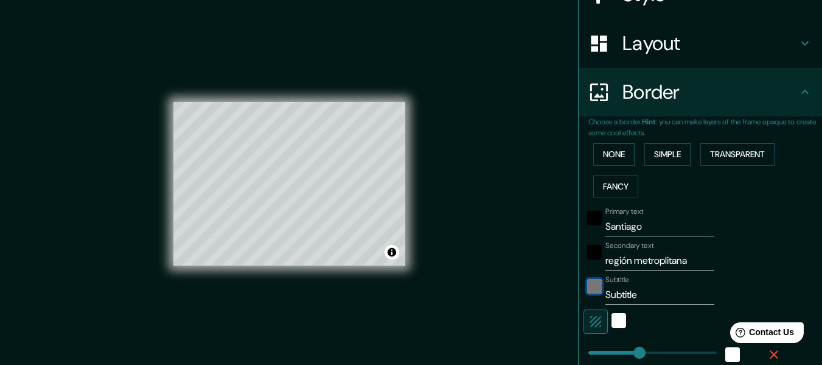
click at [587, 287] on div "color-222222" at bounding box center [594, 286] width 15 height 15
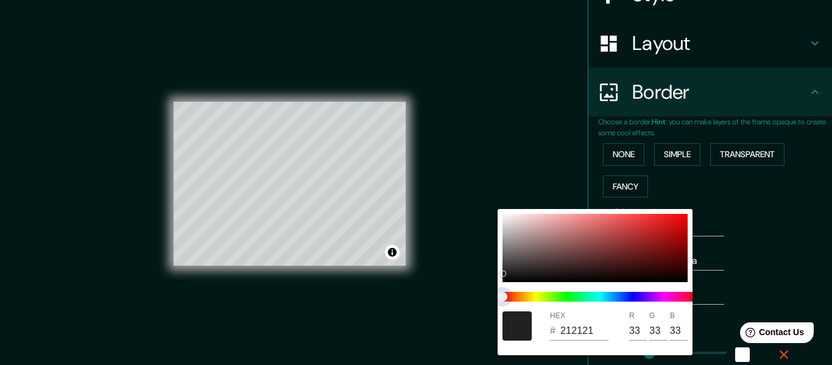
click at [507, 292] on span "color slider" at bounding box center [502, 297] width 10 height 10
click at [724, 233] on div at bounding box center [416, 182] width 832 height 365
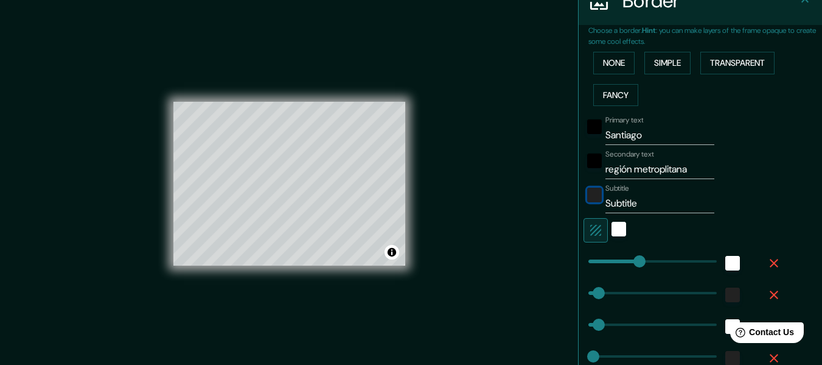
scroll to position [289, 0]
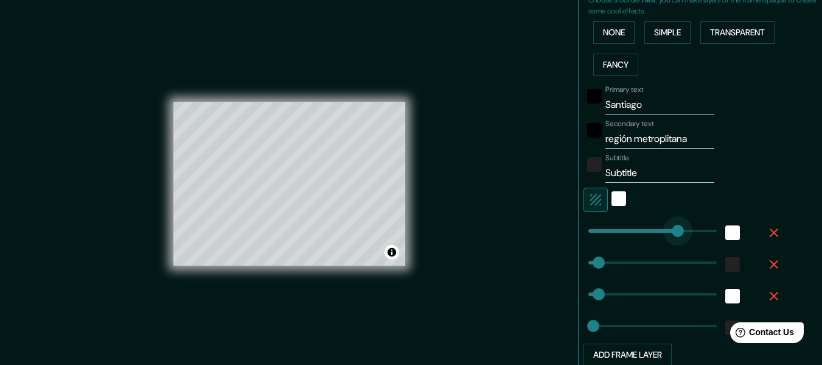
drag, startPoint x: 631, startPoint y: 230, endPoint x: 669, endPoint y: 228, distance: 38.4
drag, startPoint x: 668, startPoint y: 228, endPoint x: 678, endPoint y: 231, distance: 10.2
drag, startPoint x: 647, startPoint y: 234, endPoint x: 600, endPoint y: 238, distance: 46.4
click at [603, 237] on span at bounding box center [609, 231] width 12 height 12
click at [606, 105] on input "Santiago" at bounding box center [660, 104] width 109 height 19
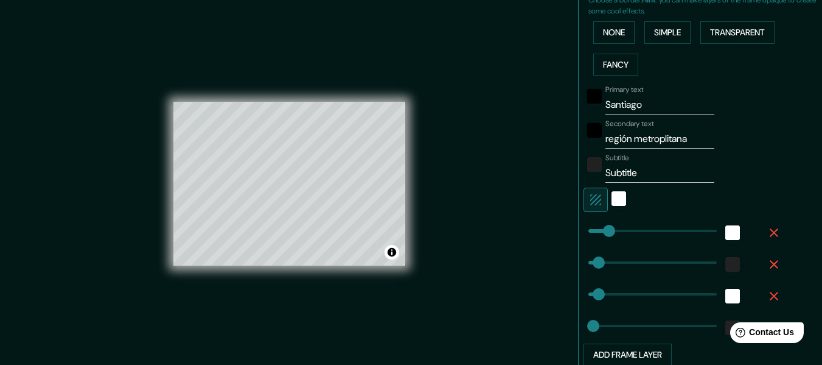
click at [617, 88] on label "Primary text" at bounding box center [625, 90] width 38 height 10
click at [617, 95] on input "Santiago" at bounding box center [660, 104] width 109 height 19
click at [587, 93] on div "black" at bounding box center [594, 96] width 15 height 15
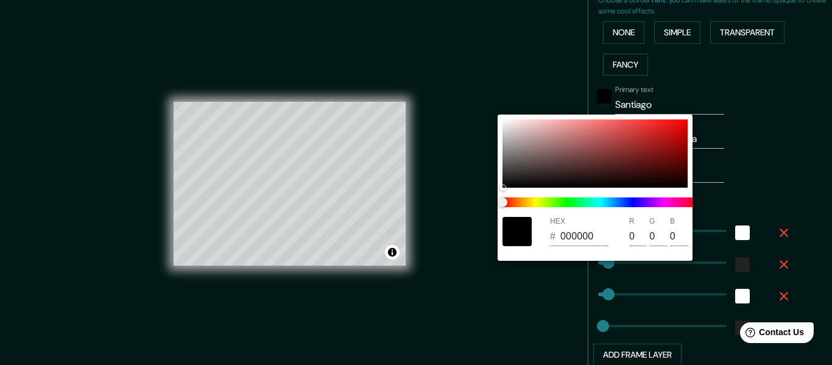
click at [541, 252] on div at bounding box center [594, 256] width 195 height 10
click at [767, 182] on div at bounding box center [416, 182] width 832 height 365
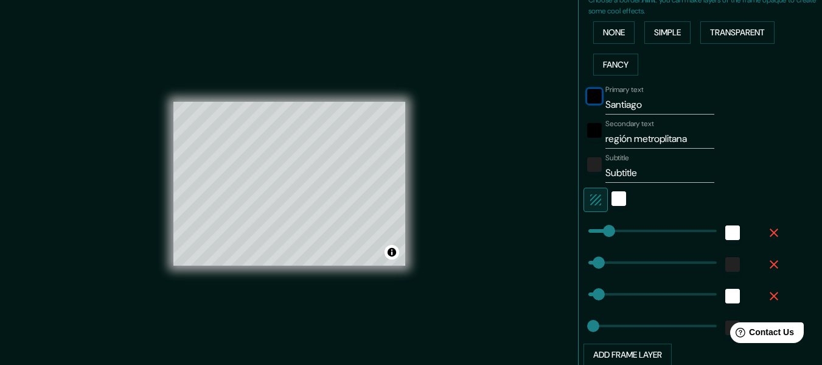
scroll to position [350, 0]
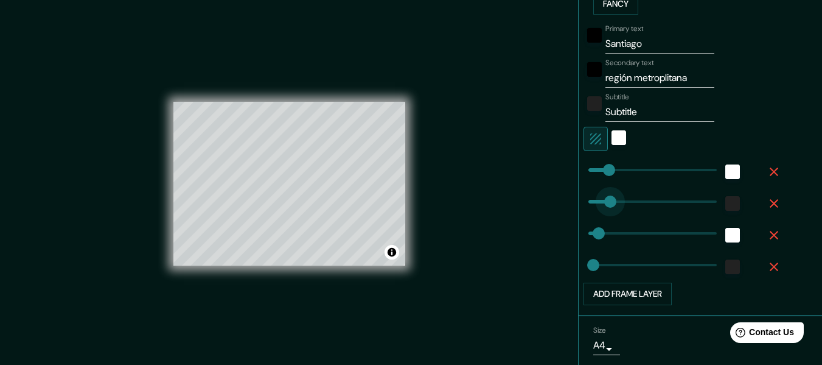
drag, startPoint x: 587, startPoint y: 199, endPoint x: 601, endPoint y: 196, distance: 14.9
drag, startPoint x: 601, startPoint y: 196, endPoint x: 608, endPoint y: 195, distance: 6.1
drag, startPoint x: 608, startPoint y: 195, endPoint x: 584, endPoint y: 198, distance: 23.3
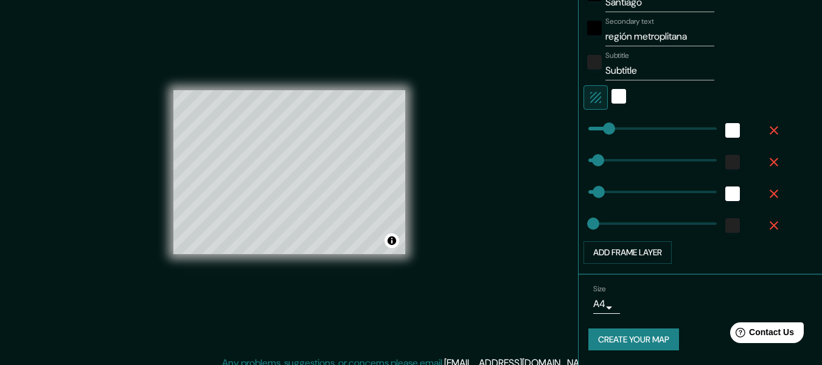
scroll to position [22, 0]
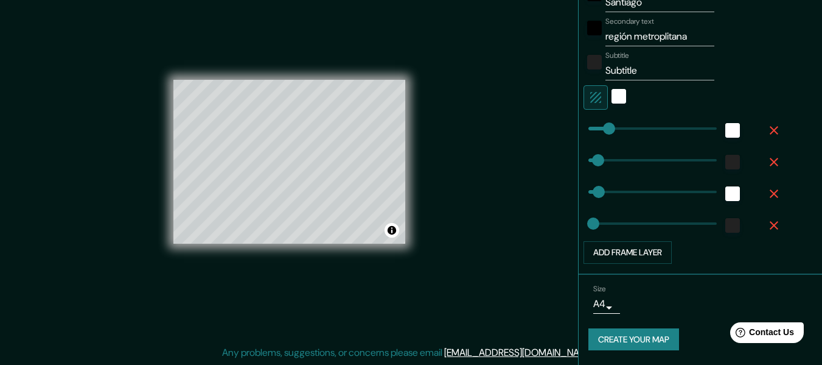
click at [629, 336] on button "Create your map" at bounding box center [634, 339] width 91 height 23
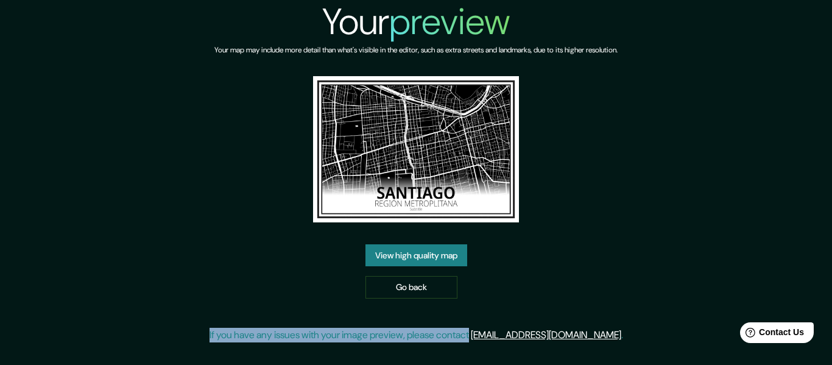
drag, startPoint x: 232, startPoint y: 337, endPoint x: 513, endPoint y: 357, distance: 282.0
click at [513, 357] on div "Your preview Your map may include more detail than what's visible in the editor…" at bounding box center [416, 182] width 832 height 365
copy p "If you have any issues with your image preview, please contact"
click at [430, 252] on link "View high quality map" at bounding box center [416, 255] width 102 height 23
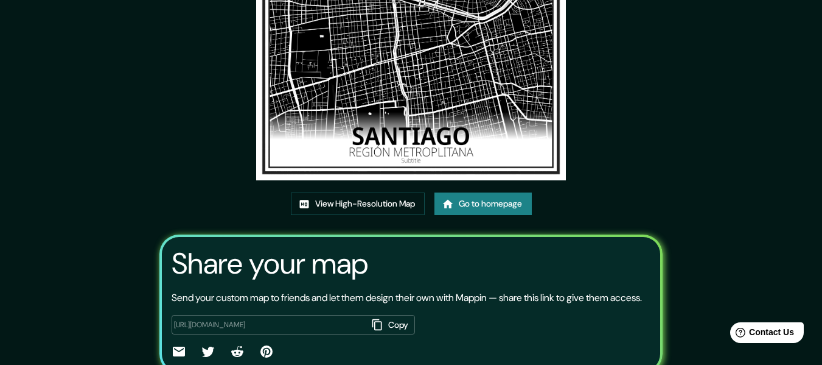
scroll to position [122, 0]
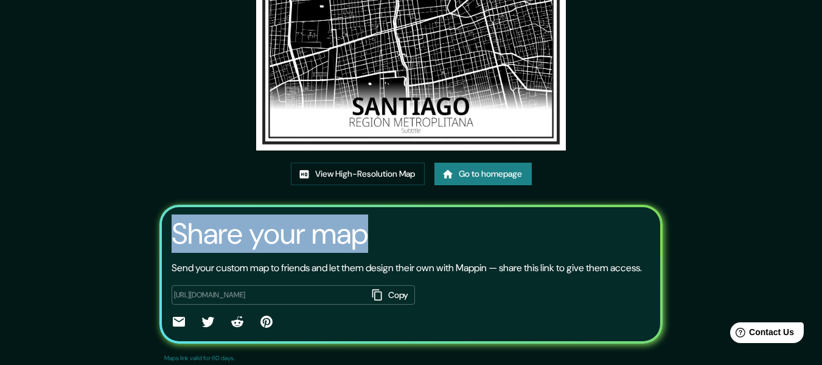
drag, startPoint x: 171, startPoint y: 238, endPoint x: 367, endPoint y: 237, distance: 196.0
click at [367, 237] on div "Share your map Send your custom map to friends and let them design their own wi…" at bounding box center [411, 274] width 504 height 139
copy h3 "Share your map"
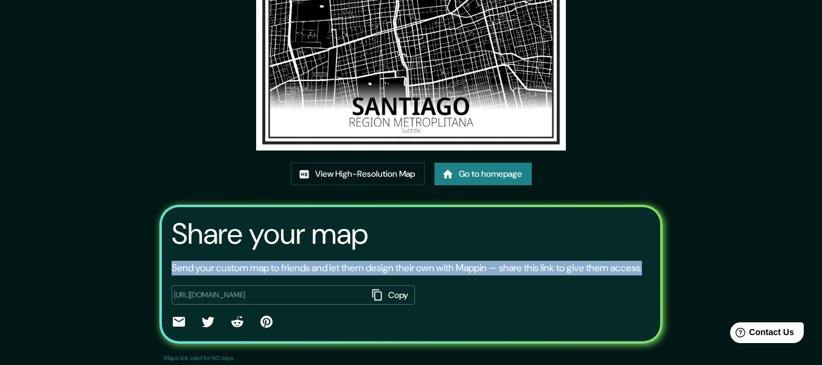
drag, startPoint x: 169, startPoint y: 267, endPoint x: 203, endPoint y: 285, distance: 38.4
click at [203, 275] on p "Send your custom map to friends and let them design their own with Mappin — sha…" at bounding box center [407, 268] width 471 height 15
copy p "Send your custom map to friends and let them design their own with Mappin — sha…"
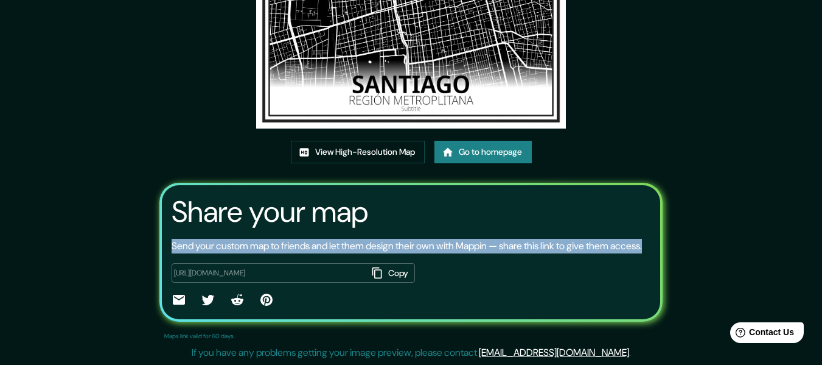
click at [478, 141] on link "Go to homepage" at bounding box center [483, 152] width 97 height 23
